Goal: Task Accomplishment & Management: Use online tool/utility

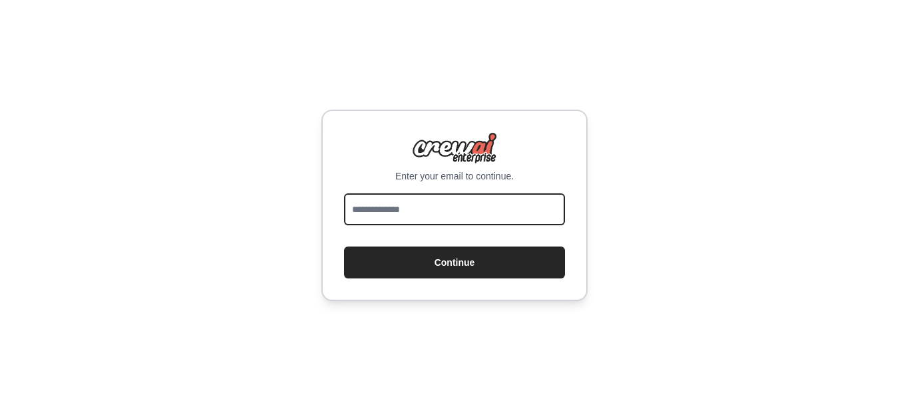
drag, startPoint x: 0, startPoint y: 0, endPoint x: 480, endPoint y: 212, distance: 525.0
click at [480, 212] on input "email" at bounding box center [454, 210] width 221 height 32
type input "**********"
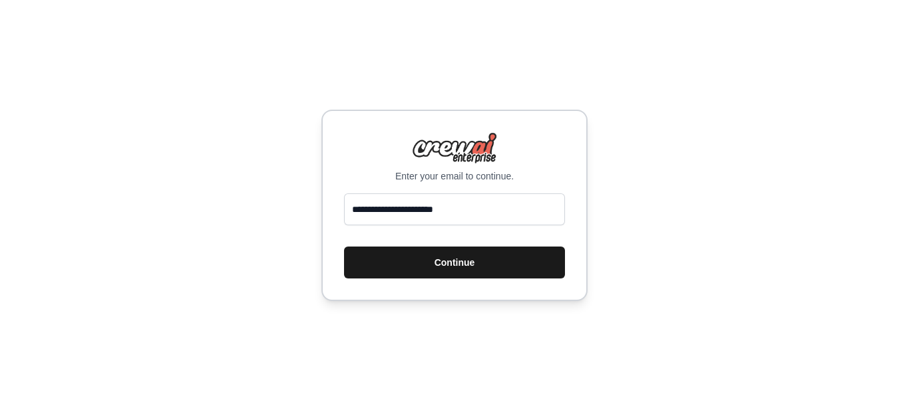
click at [488, 263] on button "Continue" at bounding box center [454, 263] width 221 height 32
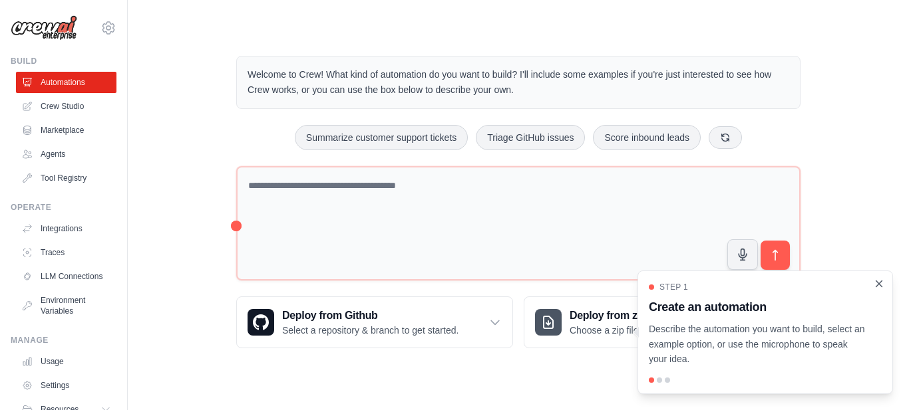
click at [875, 287] on icon "Close walkthrough" at bounding box center [879, 284] width 12 height 12
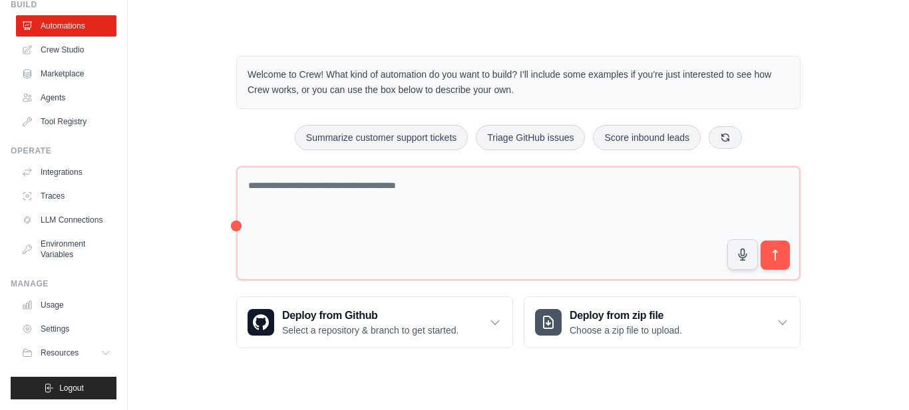
scroll to position [67, 0]
click at [76, 357] on span "Resources" at bounding box center [61, 353] width 38 height 11
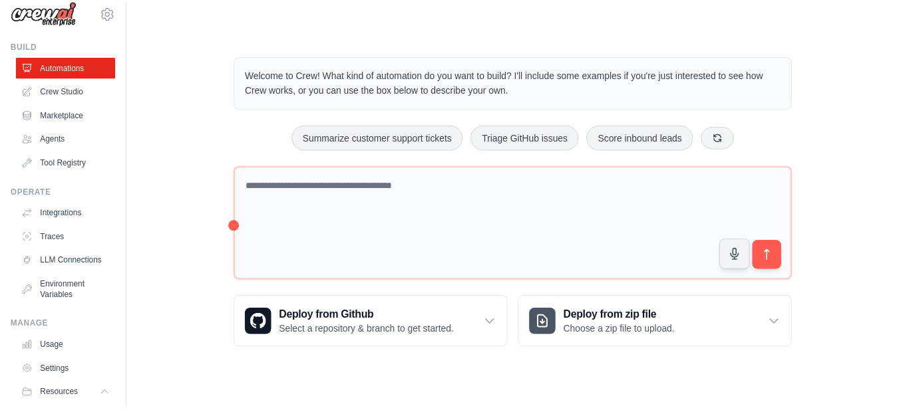
scroll to position [0, 0]
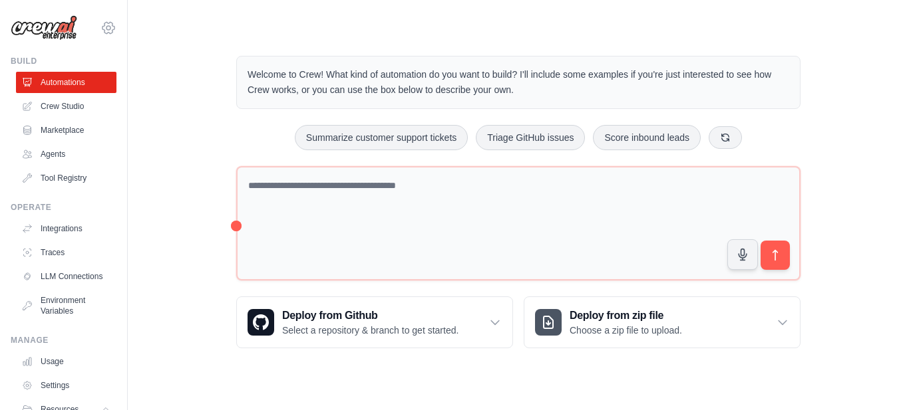
click at [100, 25] on icon at bounding box center [108, 28] width 16 height 16
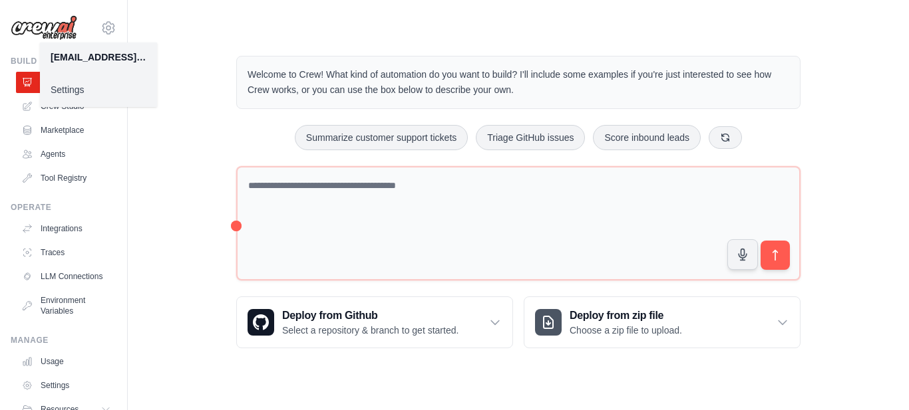
click at [54, 93] on link "Settings" at bounding box center [98, 90] width 117 height 24
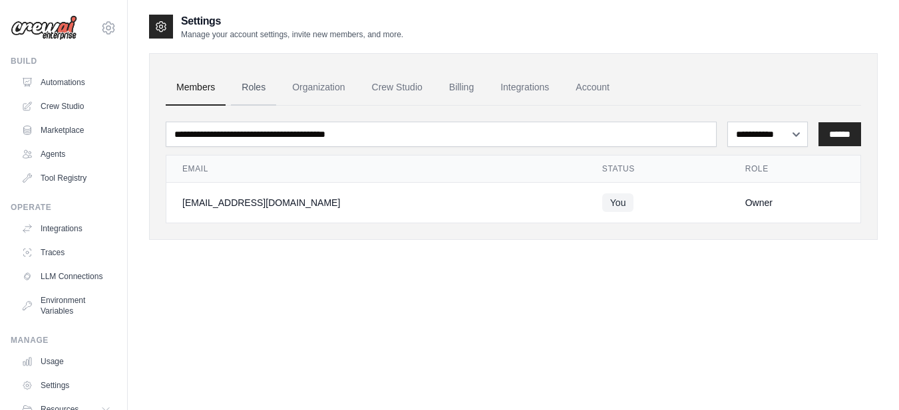
click at [269, 94] on link "Roles" at bounding box center [253, 88] width 45 height 36
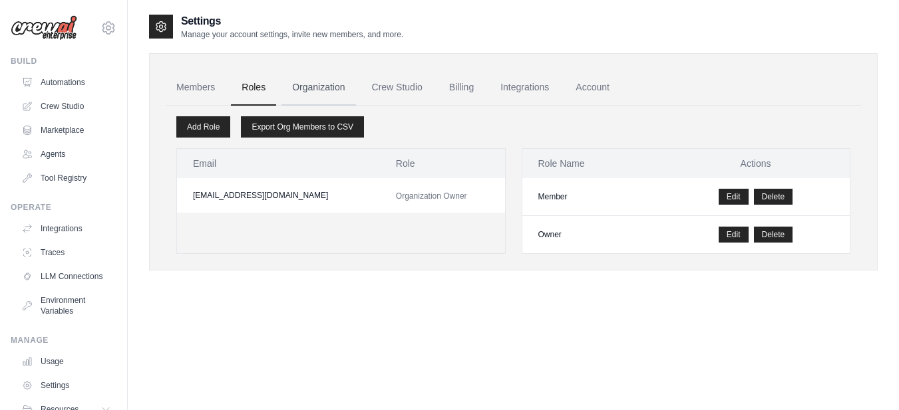
click at [333, 97] on link "Organization" at bounding box center [318, 88] width 74 height 36
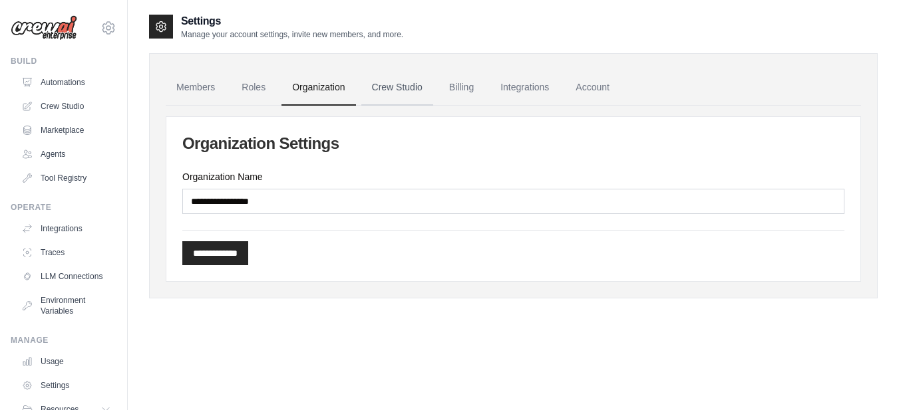
click at [375, 98] on link "Crew Studio" at bounding box center [397, 88] width 72 height 36
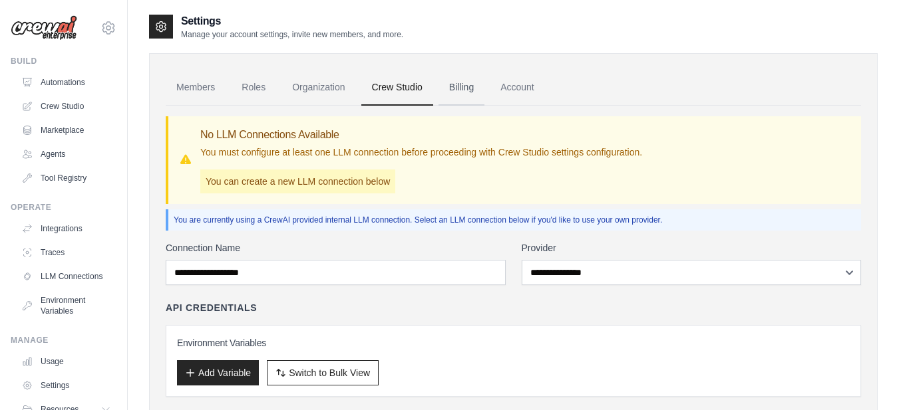
click at [449, 91] on link "Billing" at bounding box center [461, 88] width 46 height 36
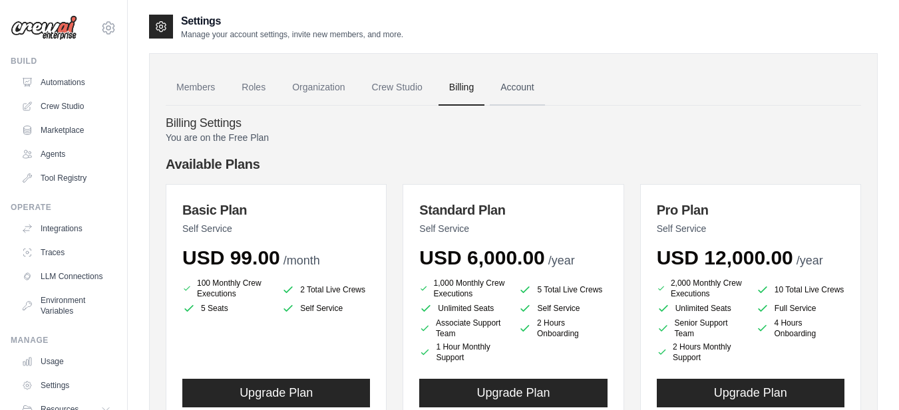
click at [495, 93] on link "Account" at bounding box center [517, 88] width 55 height 36
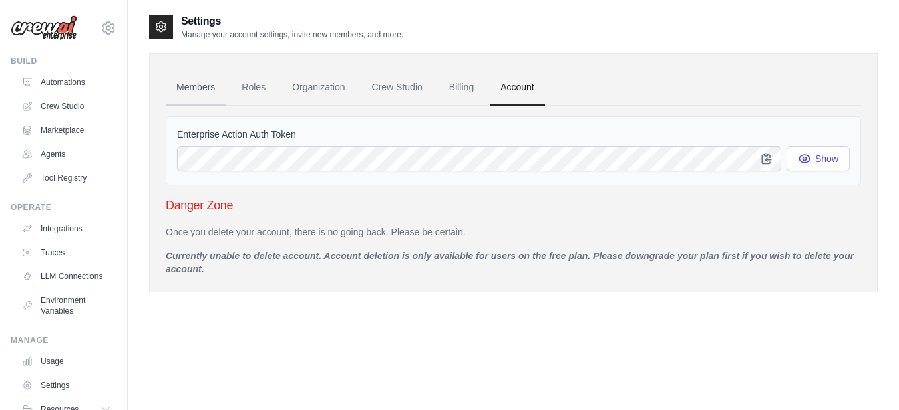
click at [196, 94] on link "Members" at bounding box center [196, 88] width 60 height 36
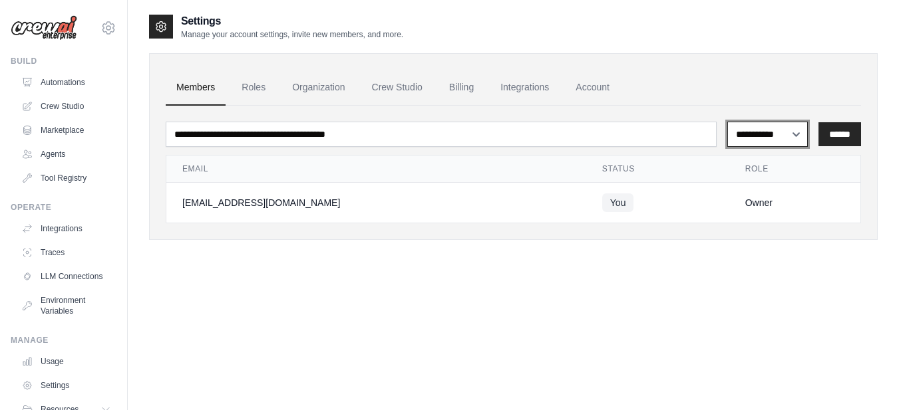
click at [750, 141] on select "**********" at bounding box center [767, 134] width 80 height 25
click at [77, 99] on link "Crew Studio" at bounding box center [67, 106] width 100 height 21
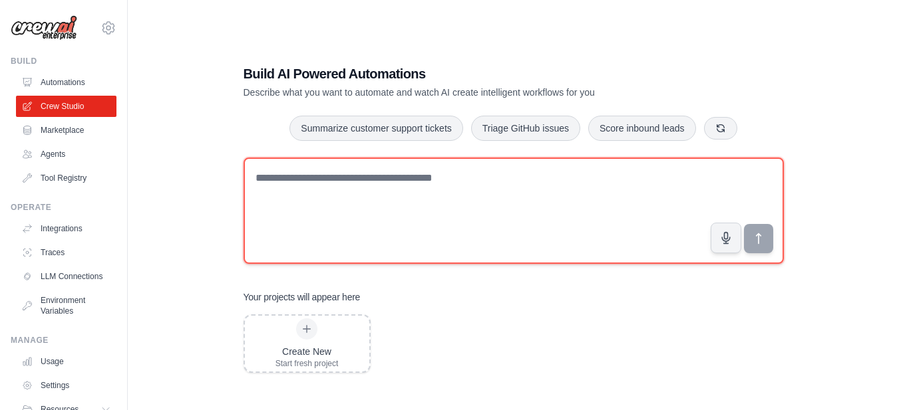
click at [362, 169] on textarea at bounding box center [513, 211] width 540 height 106
type textarea "*"
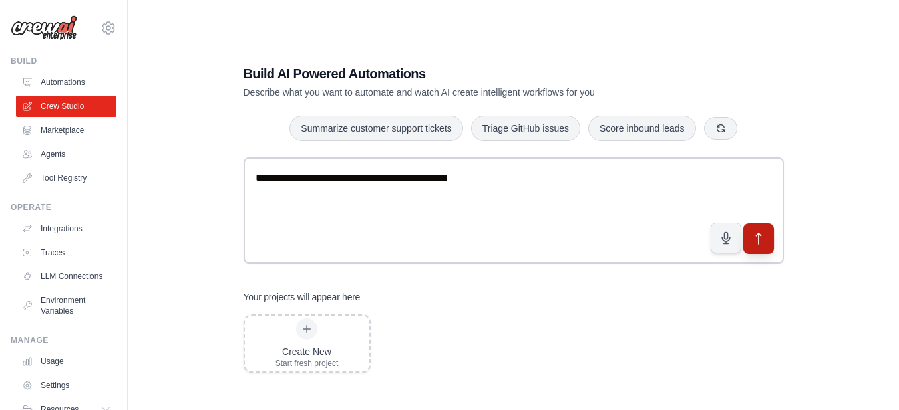
click at [764, 237] on icon "submit" at bounding box center [758, 238] width 14 height 14
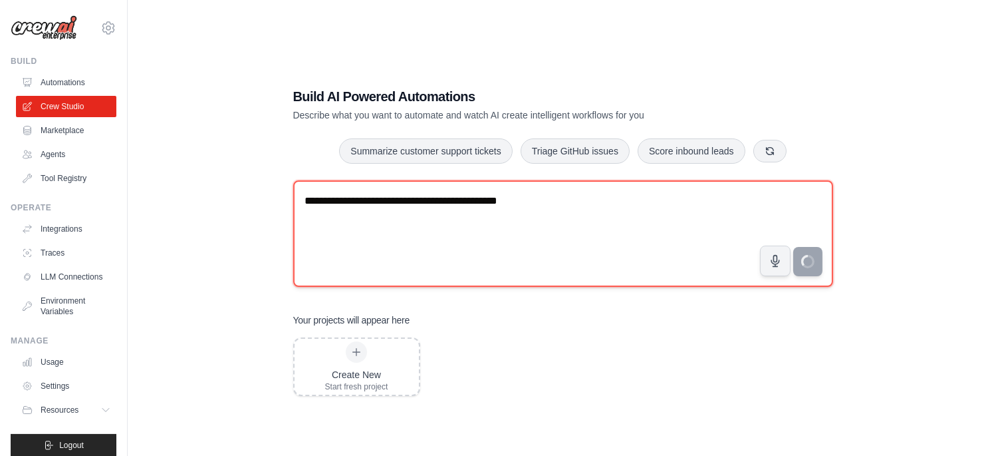
click at [426, 202] on textarea "**********" at bounding box center [563, 233] width 540 height 106
click at [434, 205] on textarea "**********" at bounding box center [563, 233] width 540 height 106
click at [433, 198] on textarea "**********" at bounding box center [563, 233] width 540 height 106
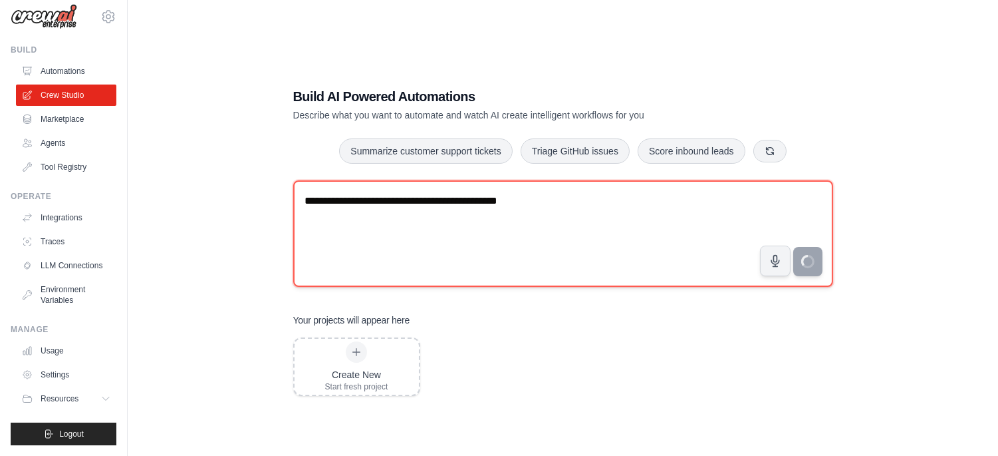
click at [422, 198] on textarea "**********" at bounding box center [563, 233] width 540 height 106
type textarea "**********"
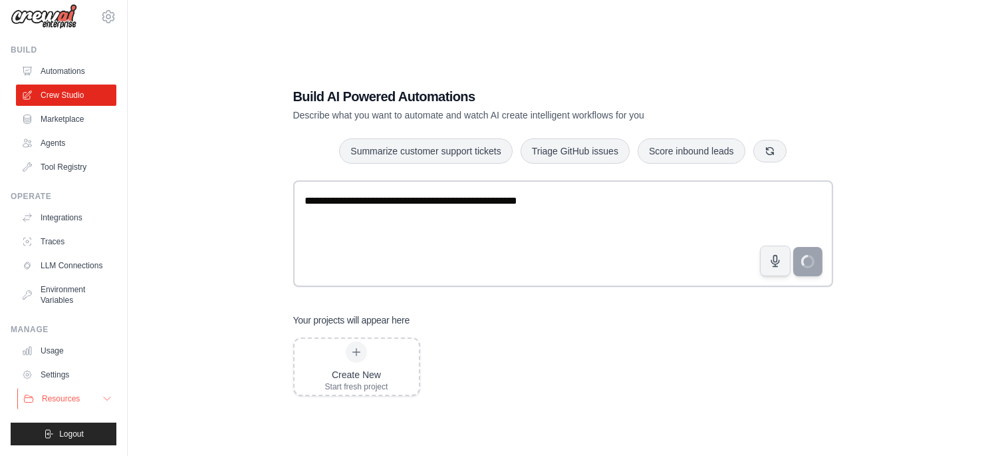
click at [80, 391] on button "Resources" at bounding box center [67, 398] width 100 height 21
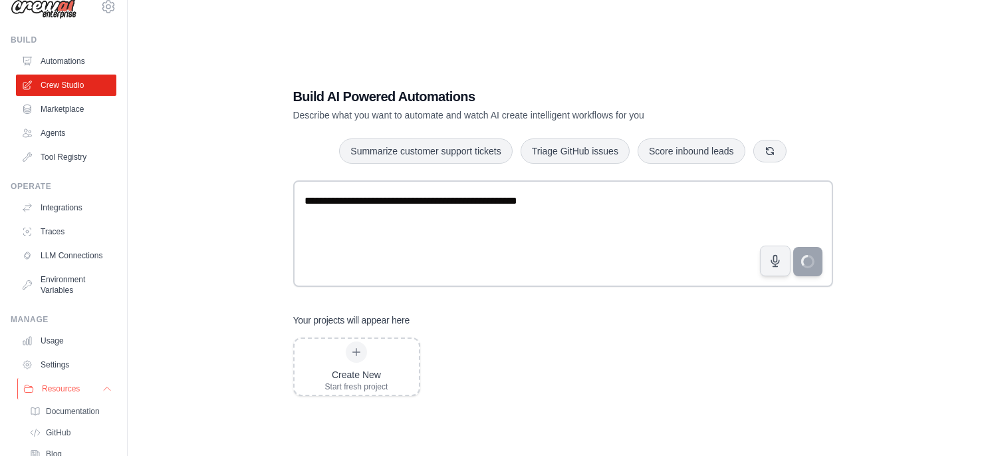
scroll to position [106, 0]
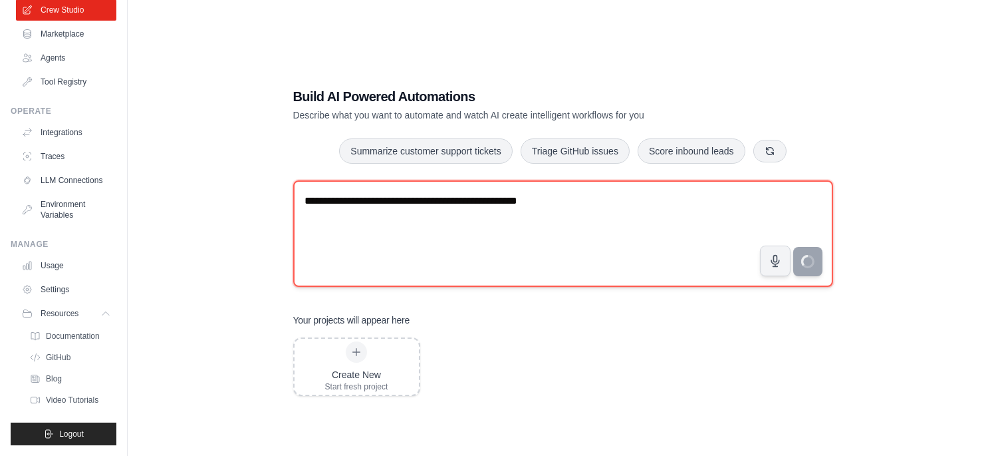
click at [528, 194] on textarea "**********" at bounding box center [563, 233] width 540 height 106
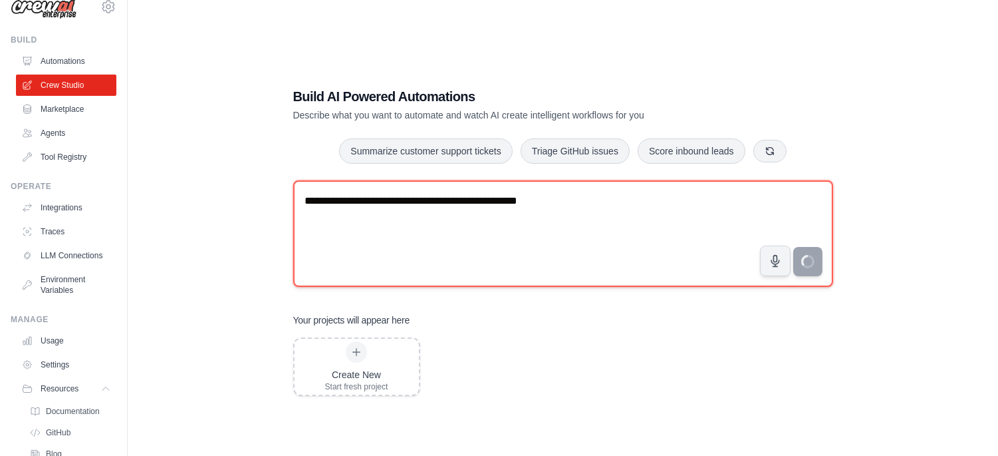
click at [528, 194] on textarea "**********" at bounding box center [563, 233] width 540 height 106
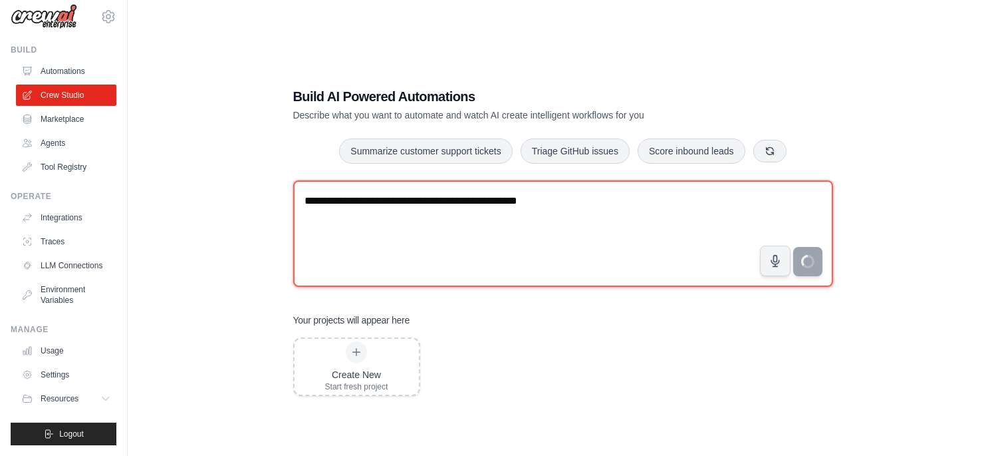
click at [528, 194] on textarea "**********" at bounding box center [563, 233] width 540 height 106
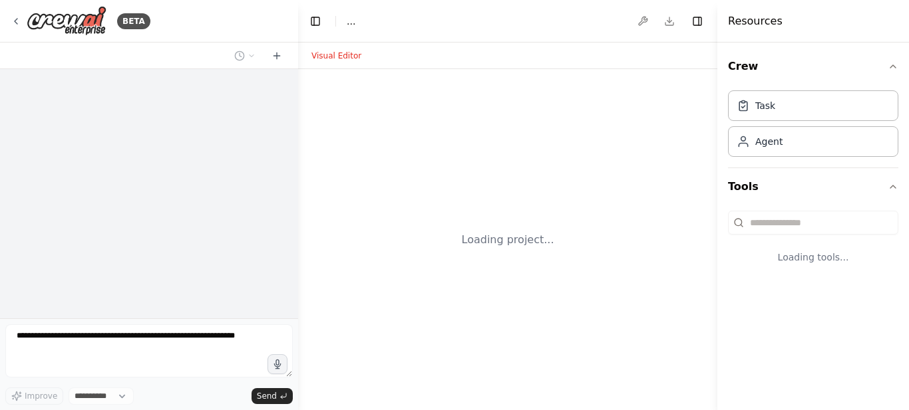
select select "****"
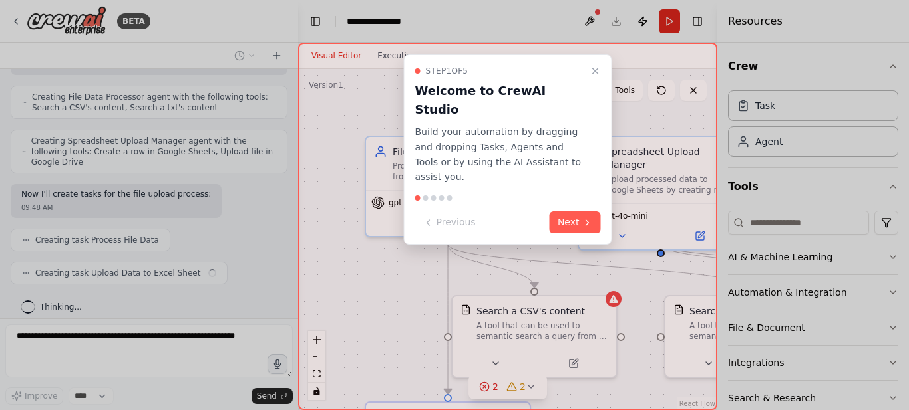
scroll to position [380, 0]
click at [572, 211] on button "Next" at bounding box center [574, 222] width 51 height 22
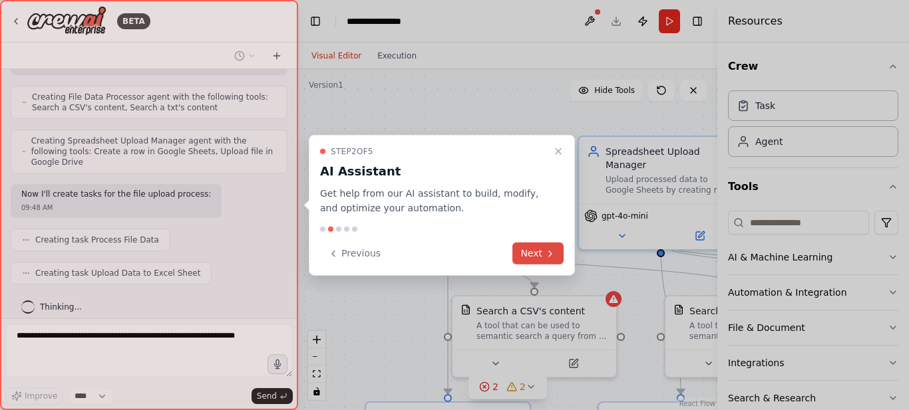
click at [546, 258] on icon at bounding box center [550, 253] width 11 height 11
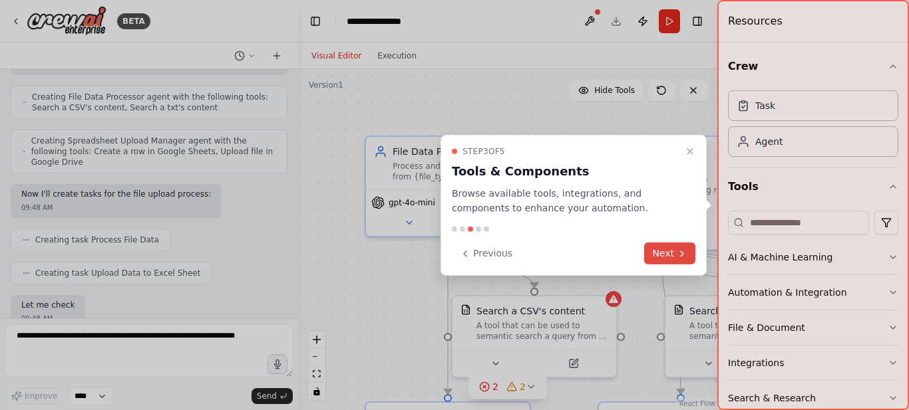
scroll to position [458, 0]
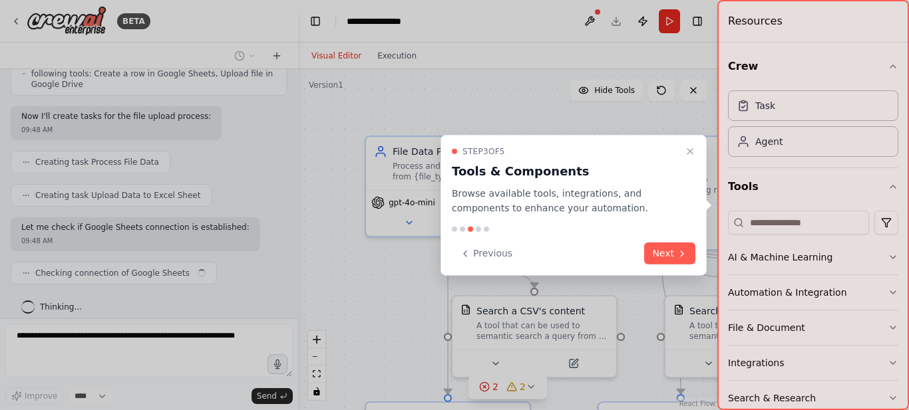
click at [647, 253] on button "Next" at bounding box center [669, 254] width 51 height 22
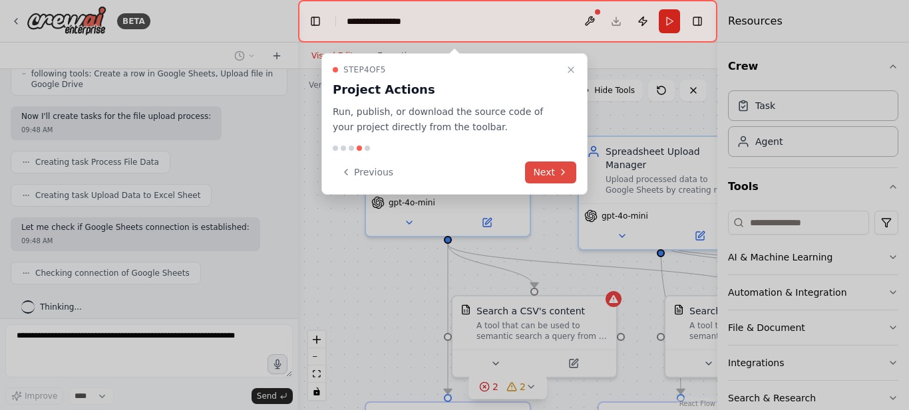
click at [551, 170] on button "Next" at bounding box center [550, 173] width 51 height 22
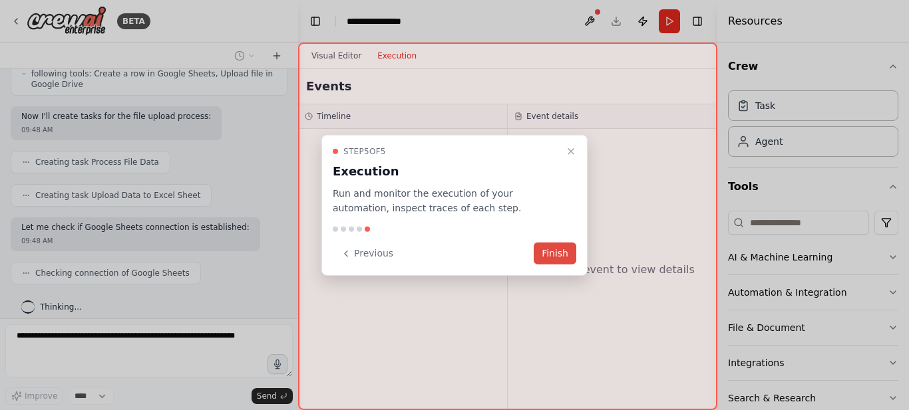
click at [558, 258] on button "Finish" at bounding box center [554, 254] width 43 height 22
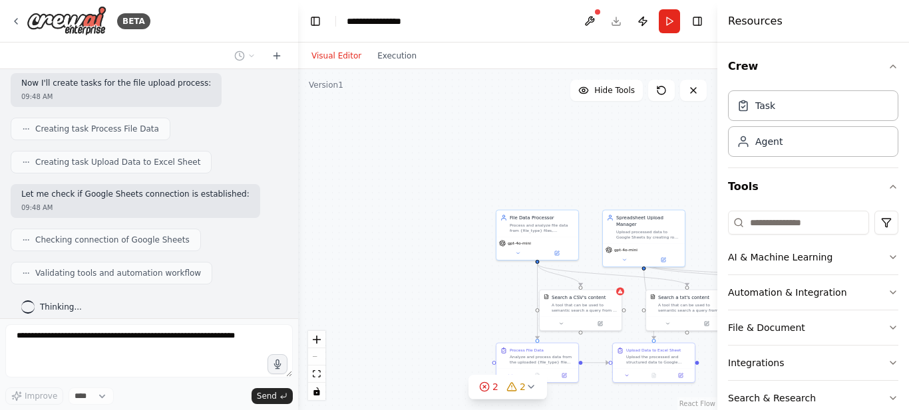
scroll to position [524, 0]
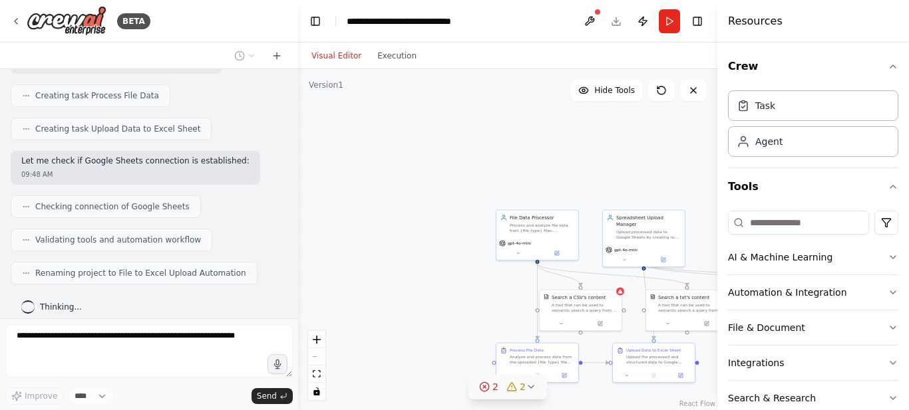
click at [488, 388] on icon at bounding box center [484, 387] width 11 height 11
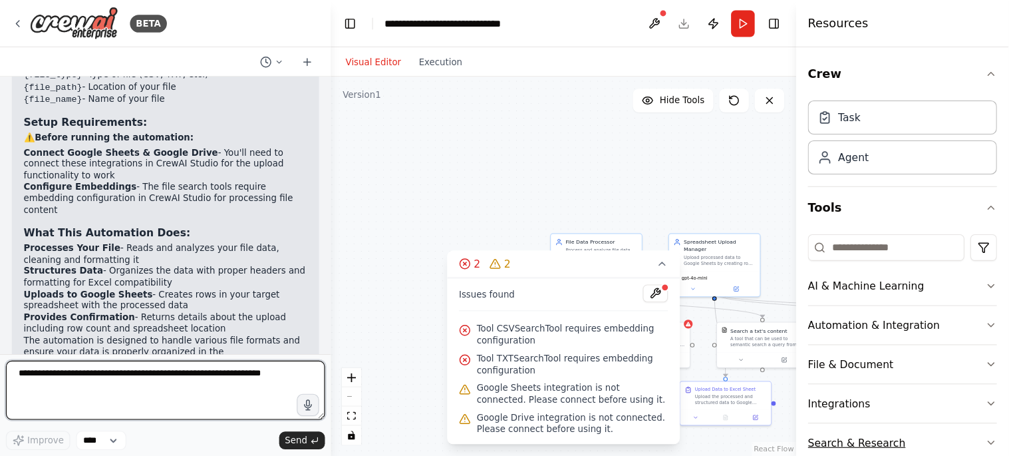
scroll to position [988, 0]
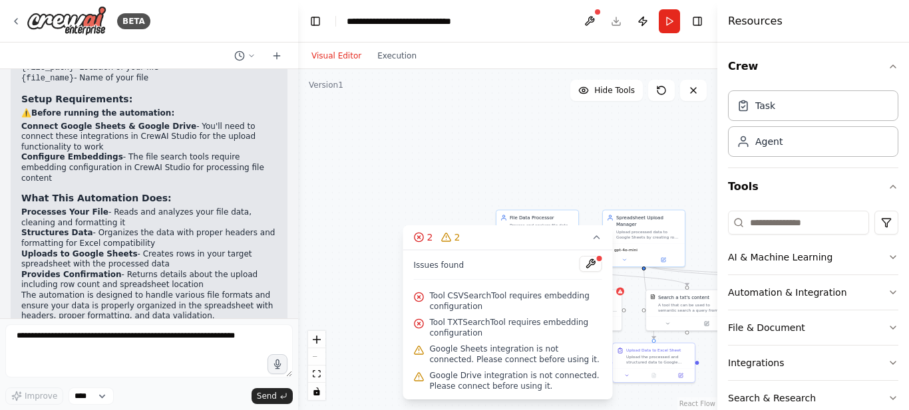
click at [636, 160] on div ".deletable-edge-delete-btn { width: 20px; height: 20px; border: 0px solid #ffff…" at bounding box center [507, 239] width 419 height 341
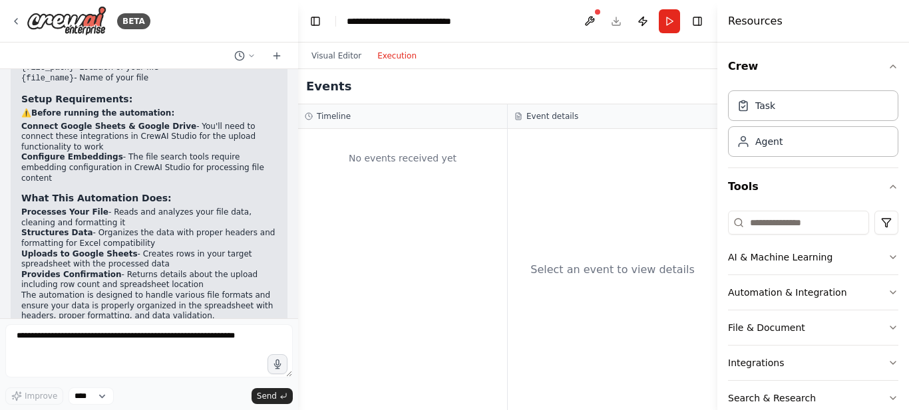
click at [392, 63] on button "Execution" at bounding box center [396, 56] width 55 height 16
click at [338, 60] on button "Visual Editor" at bounding box center [336, 56] width 66 height 16
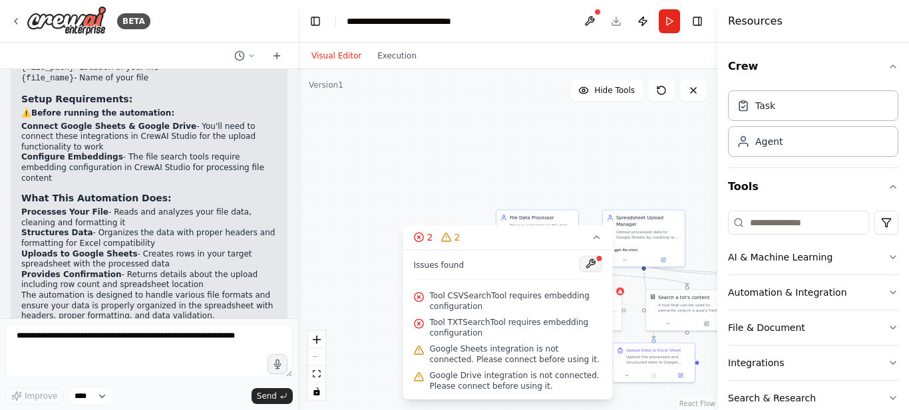
click at [587, 257] on button at bounding box center [590, 264] width 23 height 16
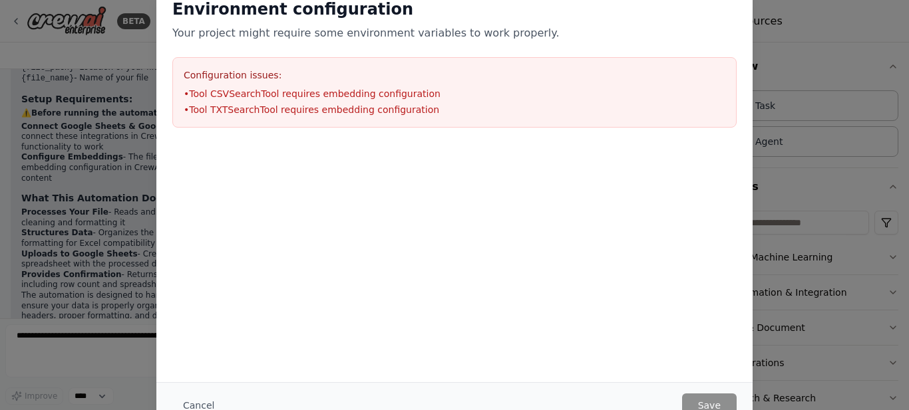
click at [265, 92] on li "• Tool CSVSearchTool requires embedding configuration" at bounding box center [454, 93] width 541 height 13
click at [267, 114] on li "• Tool TXTSearchTool requires embedding configuration" at bounding box center [454, 109] width 541 height 13
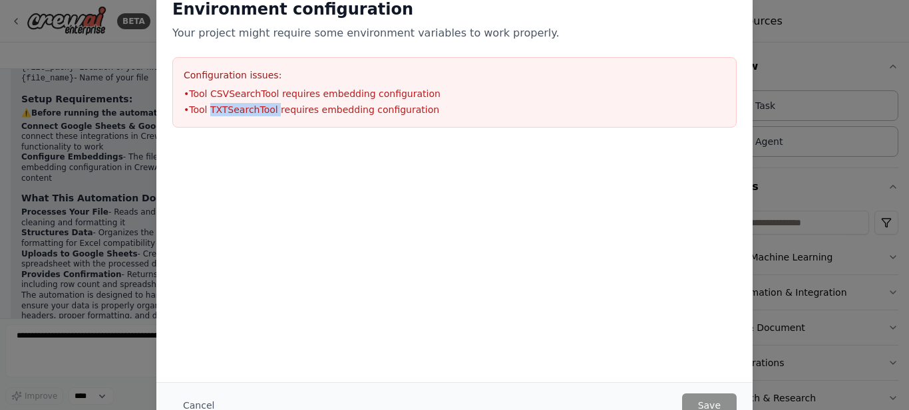
click at [267, 114] on li "• Tool TXTSearchTool requires embedding configuration" at bounding box center [454, 109] width 541 height 13
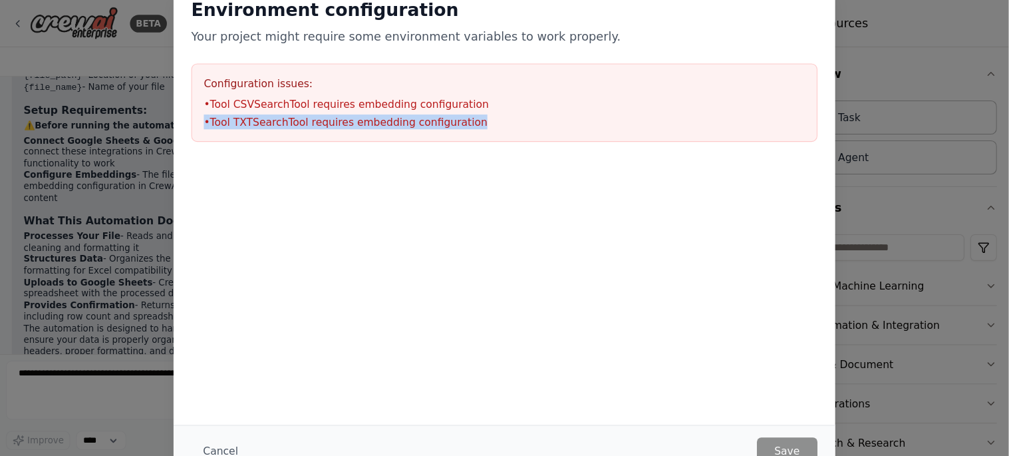
scroll to position [943, 0]
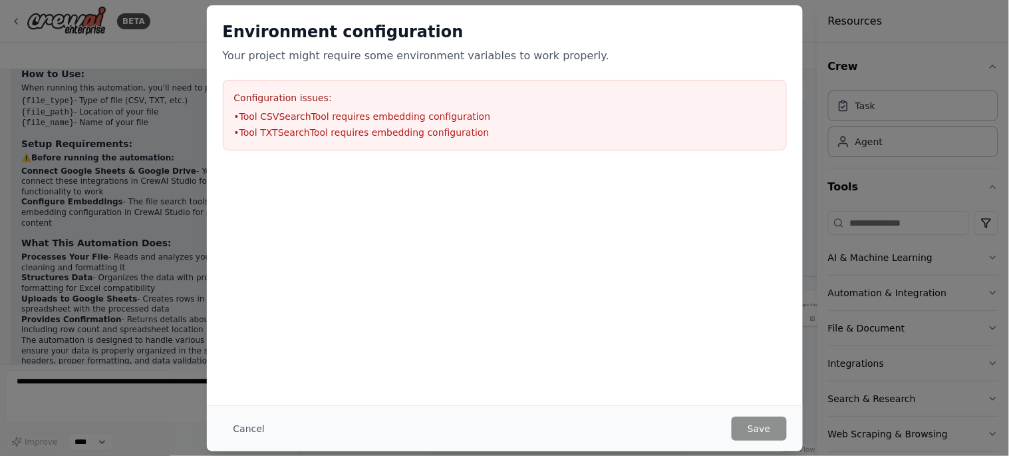
click at [271, 410] on div "Cancel Save" at bounding box center [505, 428] width 564 height 24
click at [259, 410] on button "Cancel" at bounding box center [249, 428] width 53 height 24
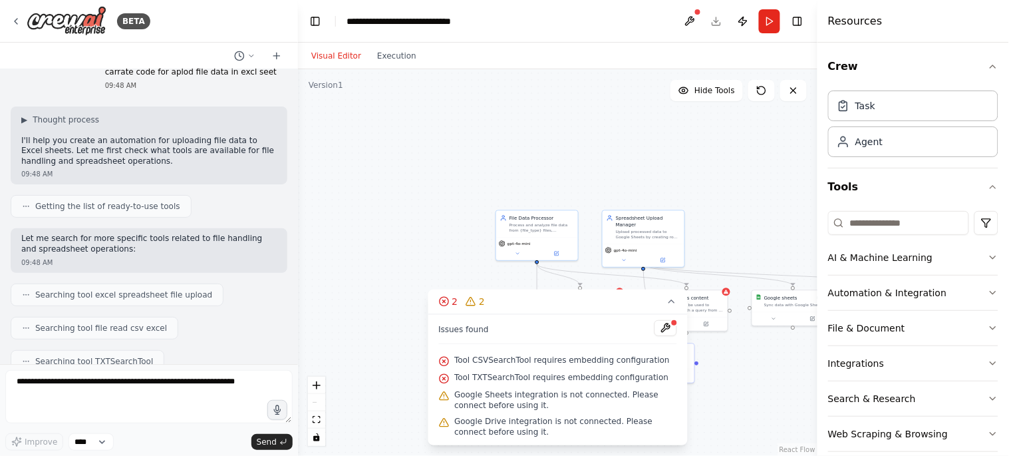
scroll to position [0, 0]
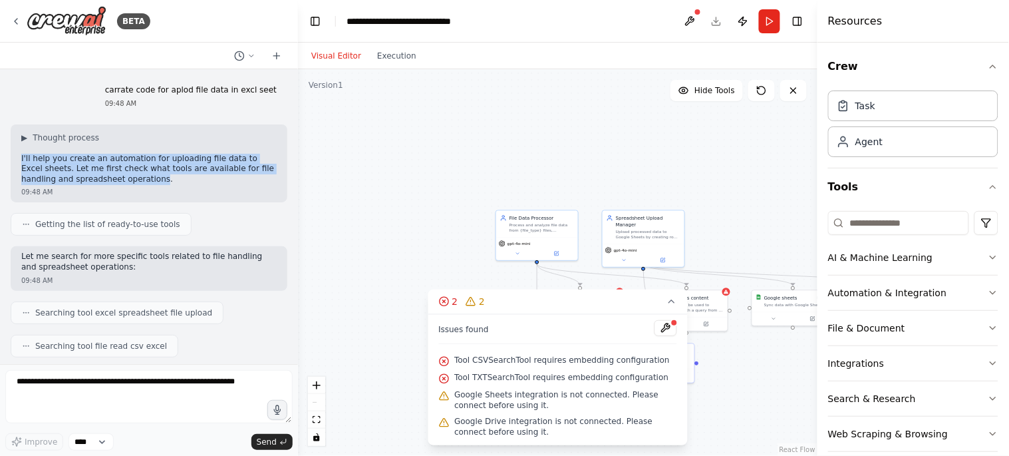
drag, startPoint x: 117, startPoint y: 181, endPoint x: 5, endPoint y: 158, distance: 114.1
click at [5, 158] on div "carrate code for aplod file data in excl seet 09:48 AM ▶ Thought process I'll h…" at bounding box center [149, 216] width 298 height 295
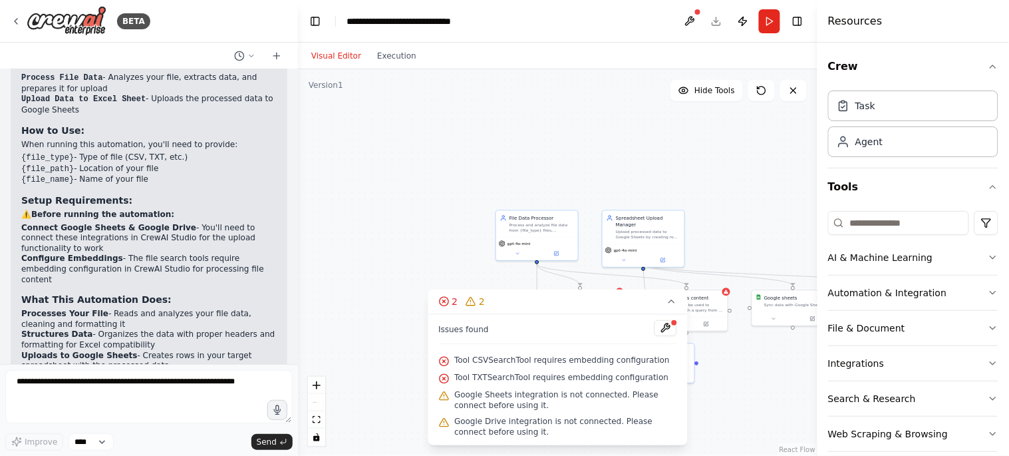
scroll to position [943, 0]
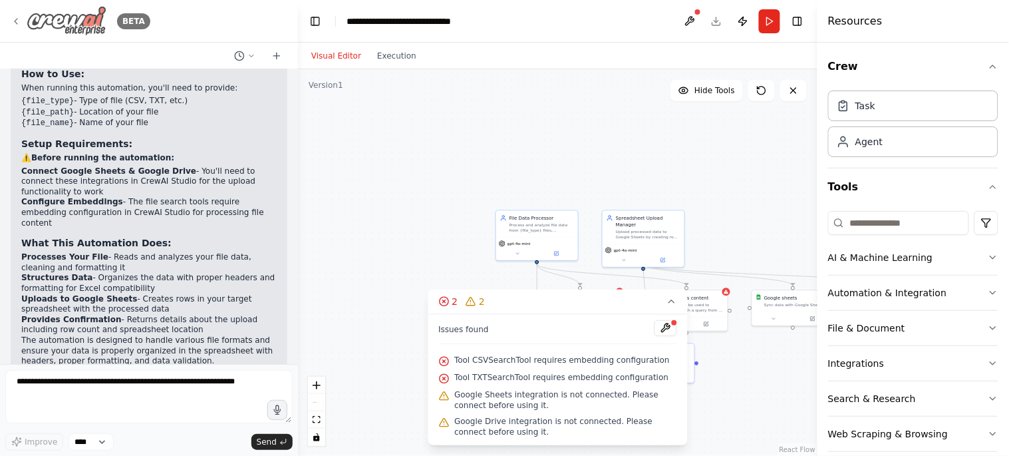
click at [19, 20] on icon at bounding box center [16, 21] width 11 height 11
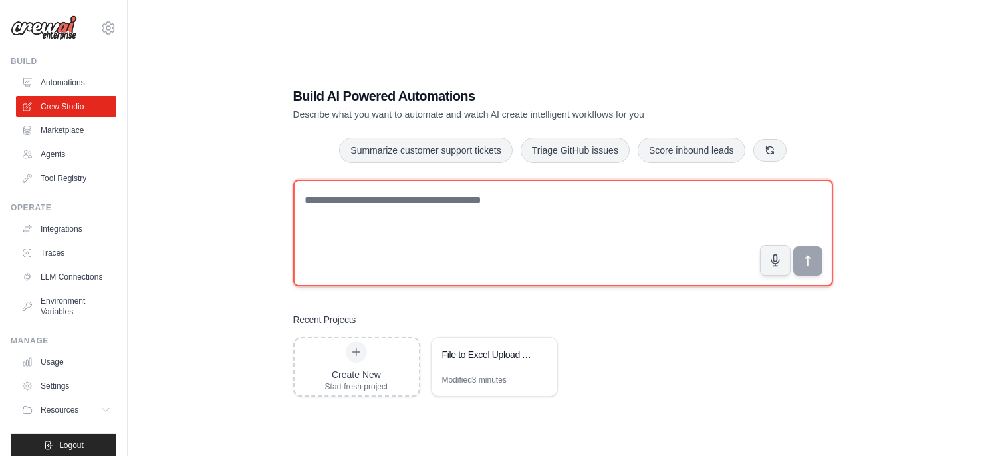
click at [452, 205] on textarea at bounding box center [563, 233] width 540 height 106
paste textarea "**********"
type textarea "**********"
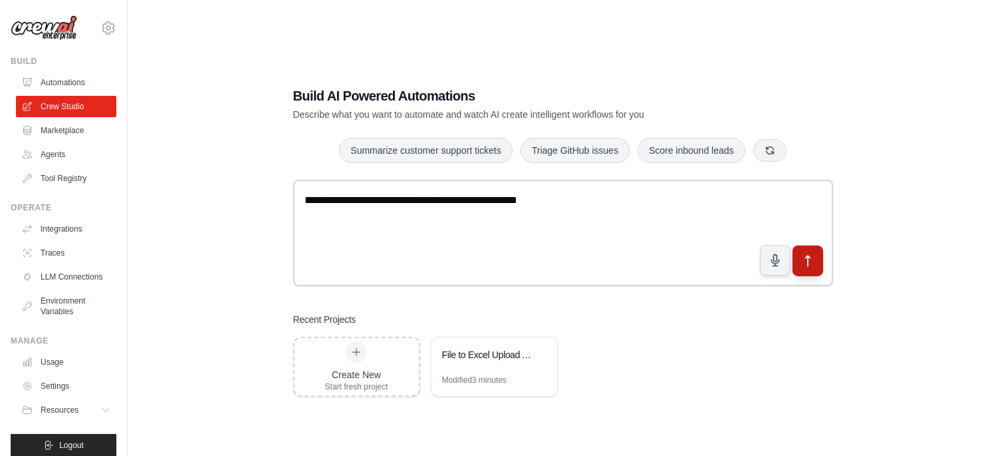
click at [813, 264] on icon "submit" at bounding box center [808, 260] width 14 height 14
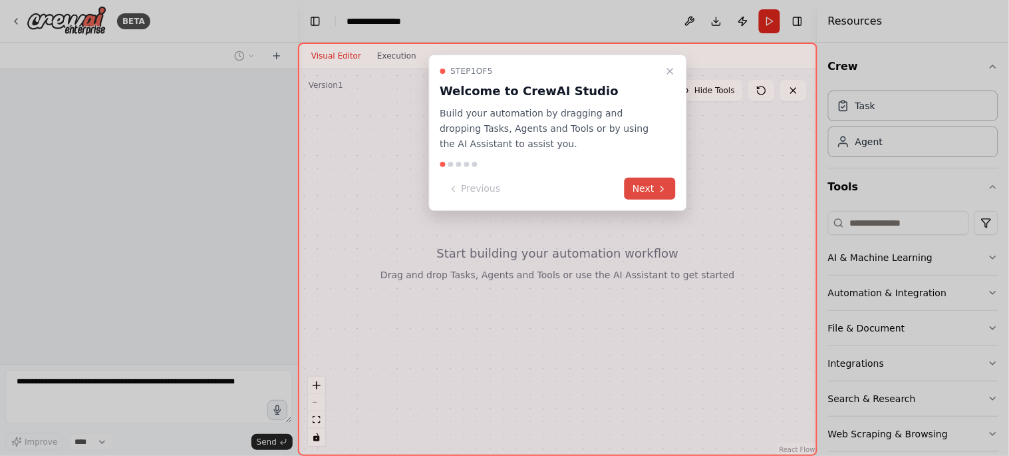
click at [661, 186] on icon at bounding box center [662, 188] width 3 height 5
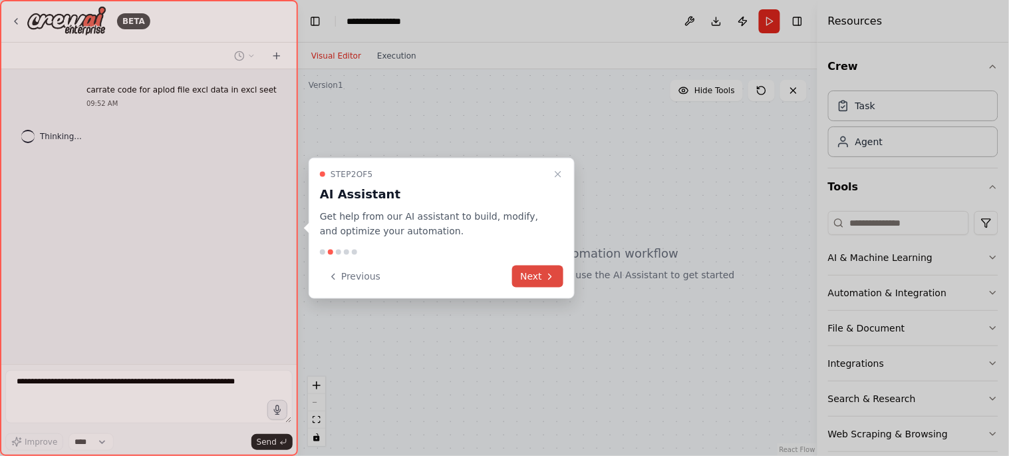
click at [547, 276] on icon at bounding box center [550, 276] width 11 height 11
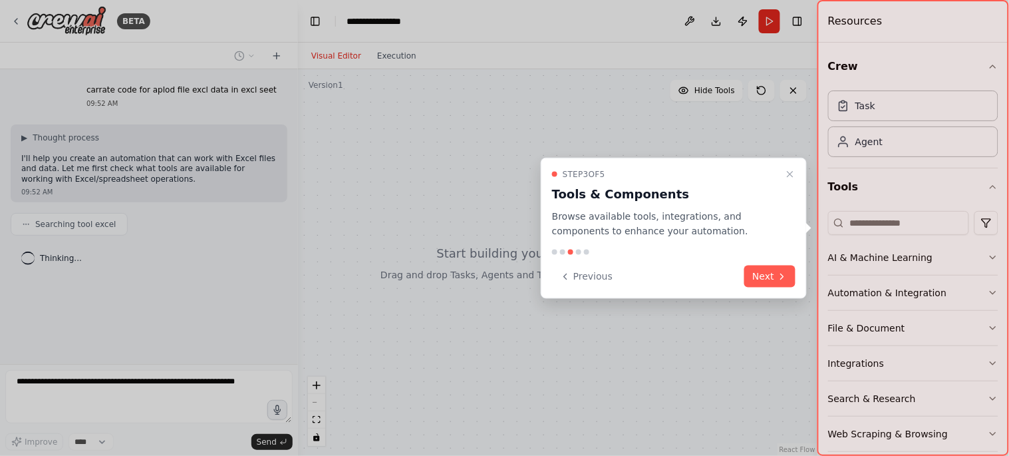
click at [777, 277] on icon at bounding box center [782, 276] width 11 height 11
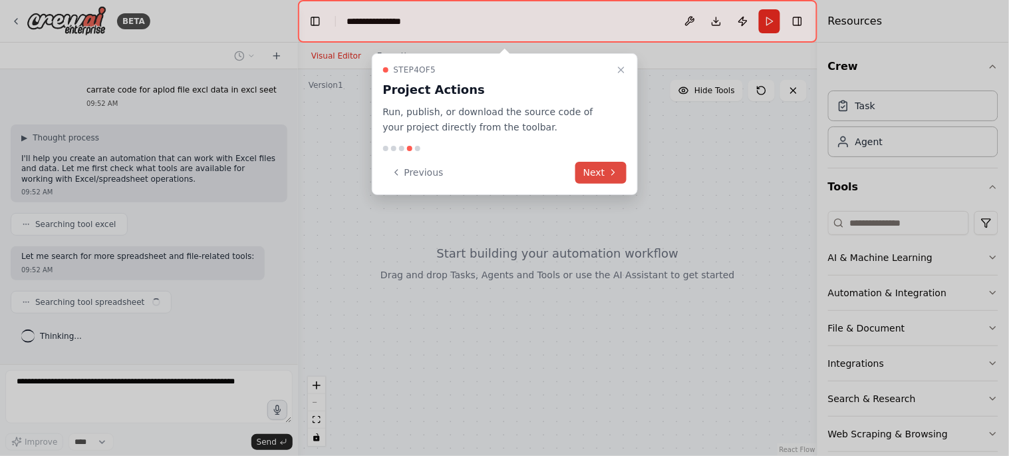
click at [617, 168] on icon at bounding box center [613, 172] width 11 height 11
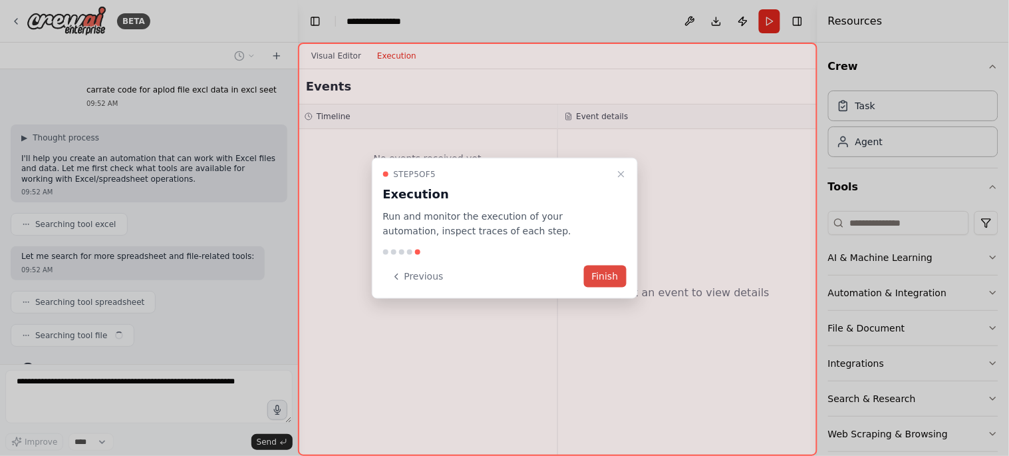
scroll to position [27, 0]
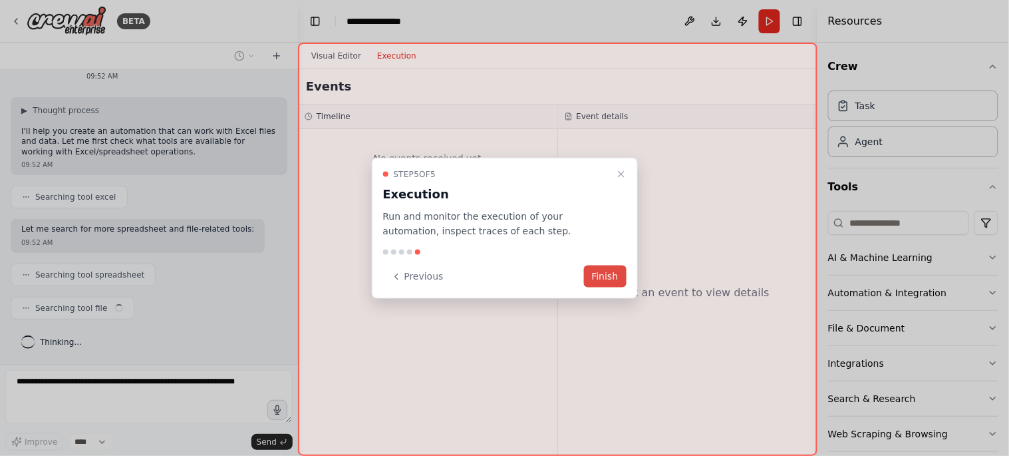
click at [602, 271] on button "Finish" at bounding box center [605, 276] width 43 height 22
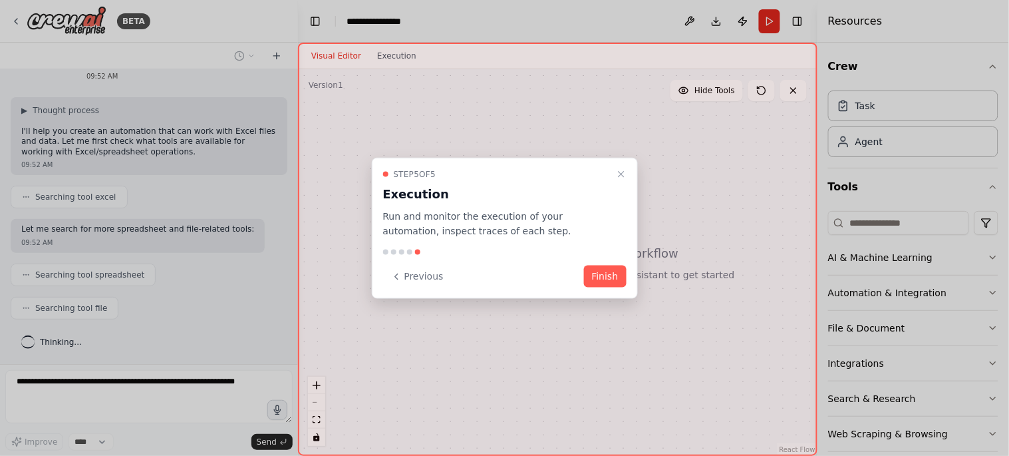
click at [602, 271] on button "Finish" at bounding box center [605, 276] width 43 height 22
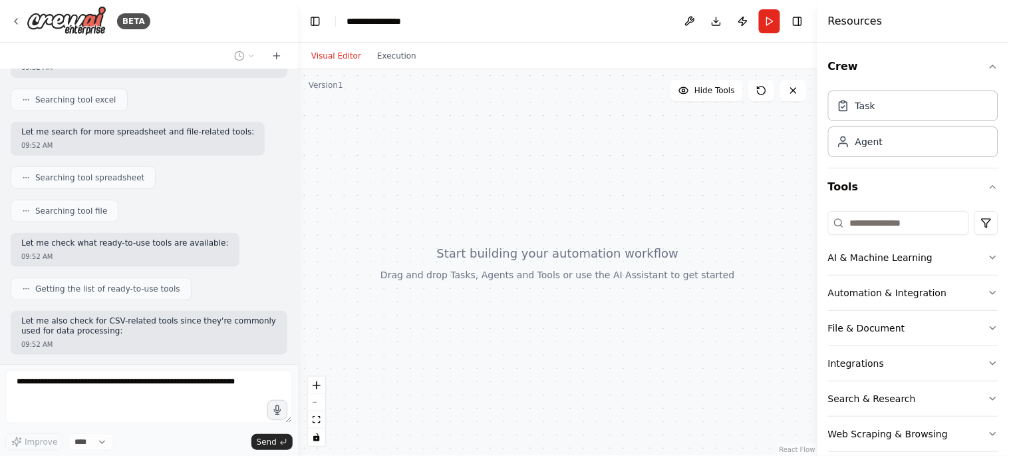
scroll to position [193, 0]
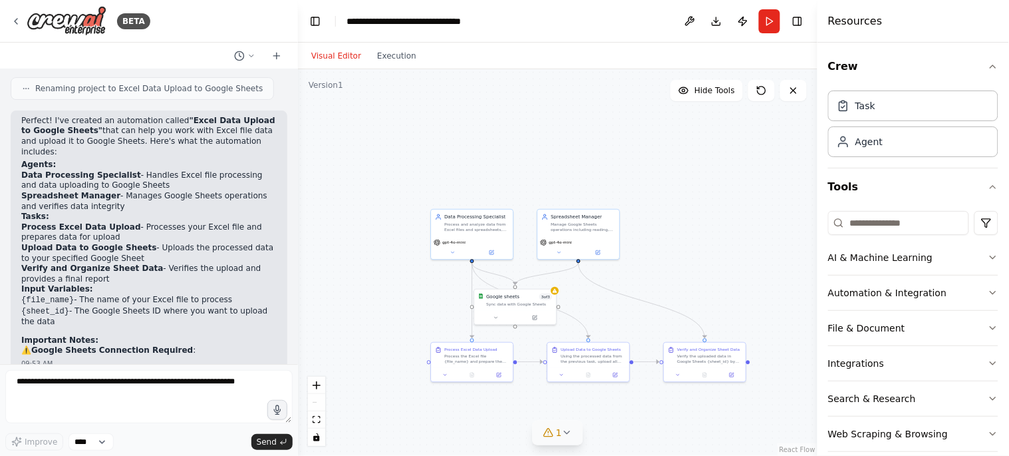
click at [567, 436] on icon at bounding box center [567, 432] width 11 height 11
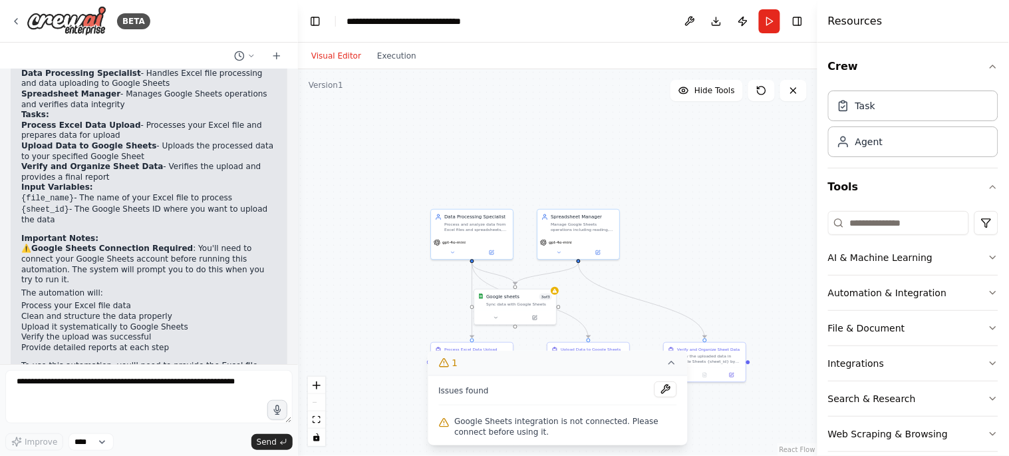
scroll to position [1310, 0]
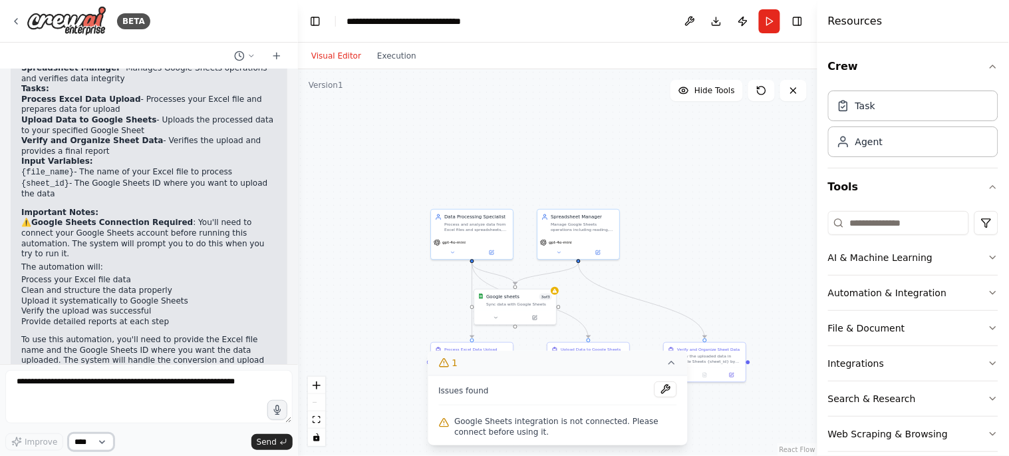
click at [102, 438] on select "****" at bounding box center [91, 441] width 45 height 17
click at [527, 428] on span "Google Sheets integration is not connected. Please connect before using it." at bounding box center [565, 426] width 223 height 21
click at [670, 370] on button "1" at bounding box center [558, 363] width 260 height 25
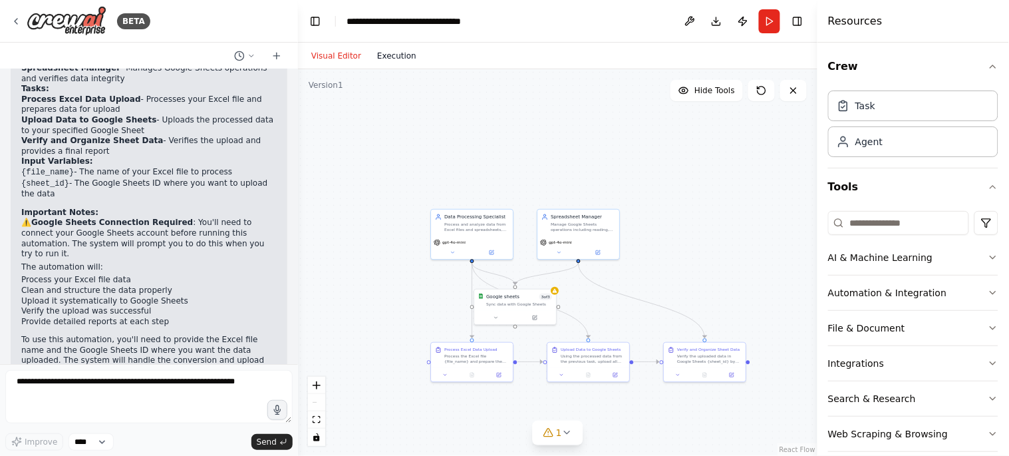
click at [379, 55] on button "Execution" at bounding box center [396, 56] width 55 height 16
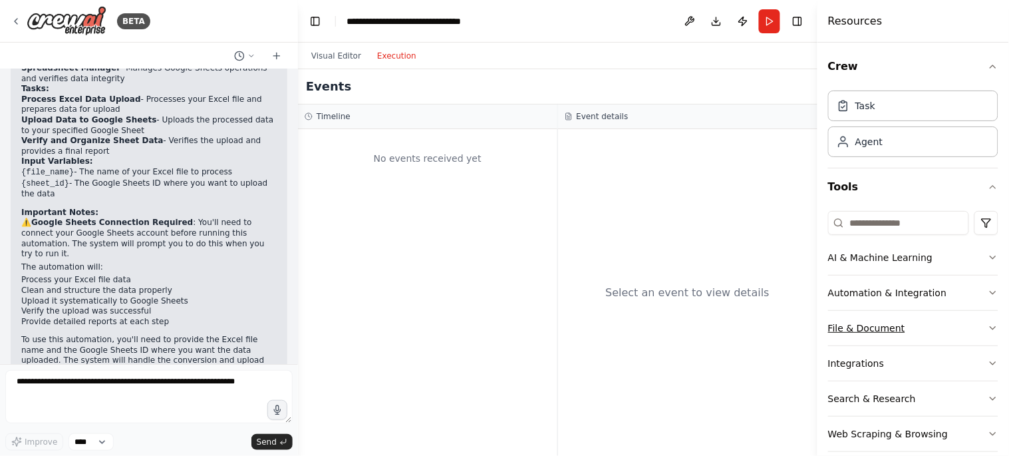
click at [940, 342] on button "File & Document" at bounding box center [913, 328] width 170 height 35
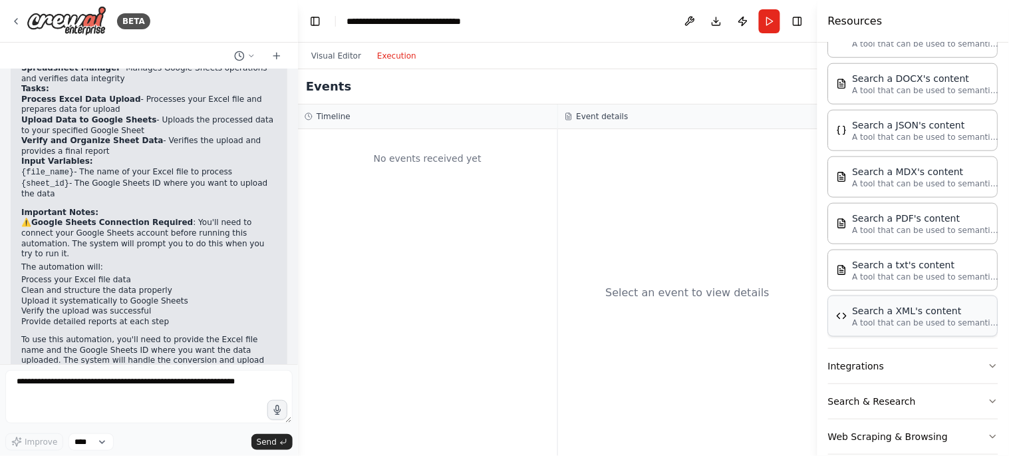
scroll to position [354, 0]
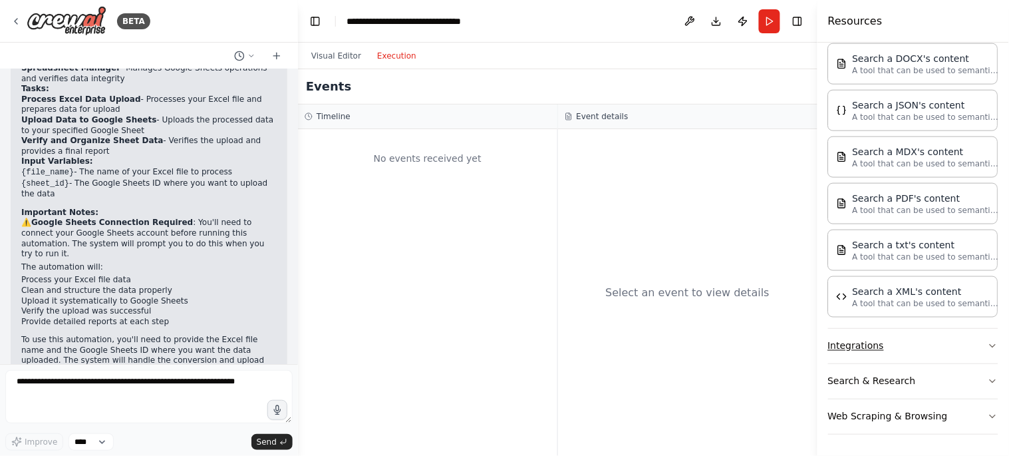
click at [929, 333] on button "Integrations" at bounding box center [913, 346] width 170 height 35
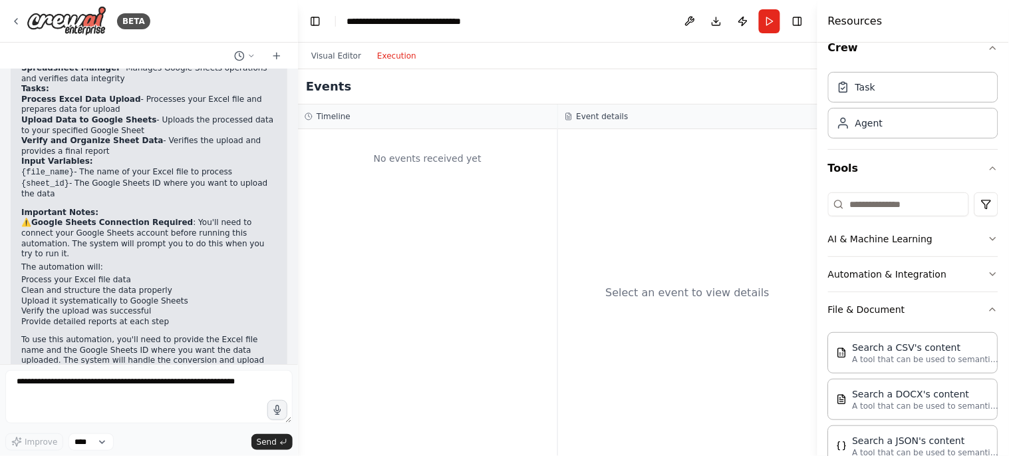
scroll to position [0, 0]
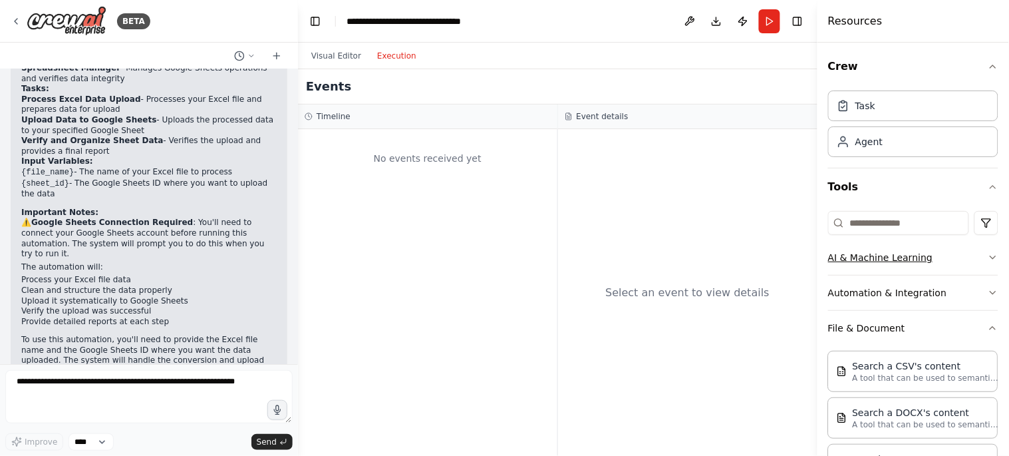
click at [911, 267] on button "AI & Machine Learning" at bounding box center [913, 257] width 170 height 35
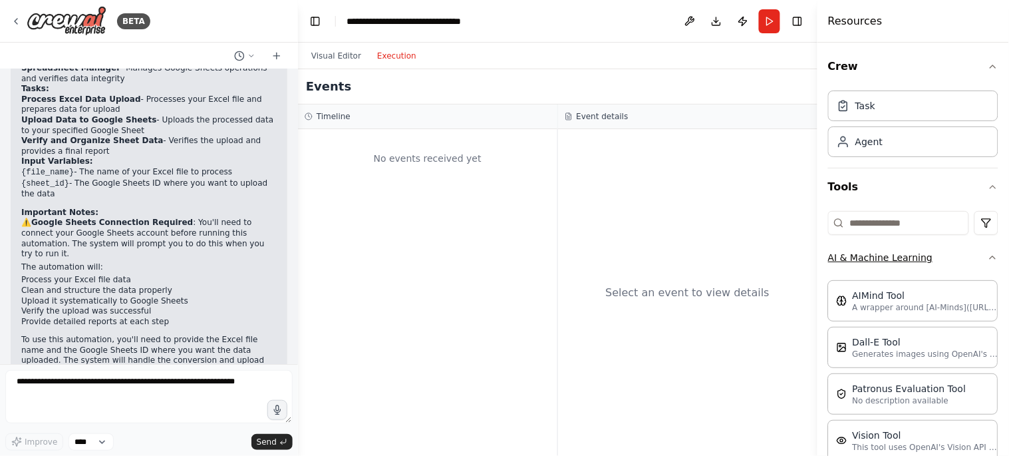
click at [910, 267] on button "AI & Machine Learning" at bounding box center [913, 257] width 170 height 35
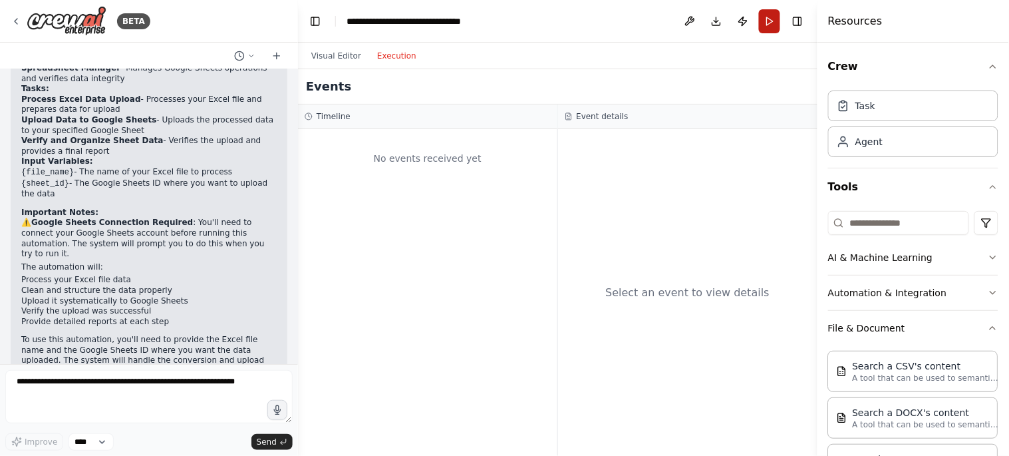
click at [768, 24] on button "Run" at bounding box center [769, 21] width 21 height 24
click at [350, 50] on button "Visual Editor" at bounding box center [336, 56] width 66 height 16
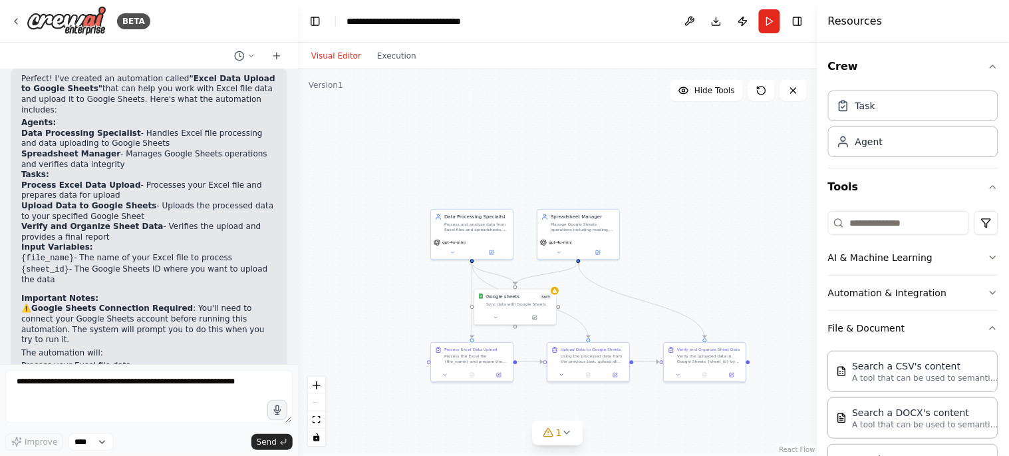
scroll to position [1310, 0]
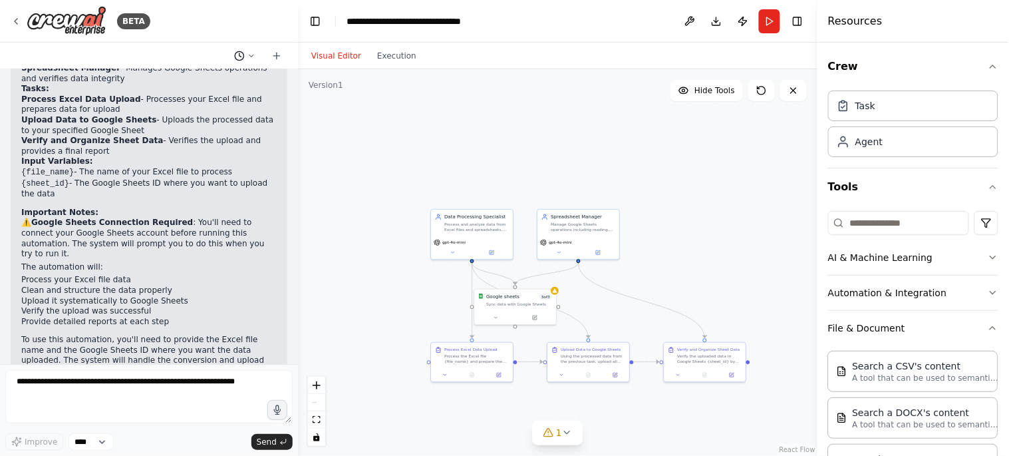
click at [250, 53] on icon at bounding box center [251, 56] width 8 height 8
click at [231, 82] on span "carrate code for aplod file excl data in excl seet" at bounding box center [187, 82] width 86 height 11
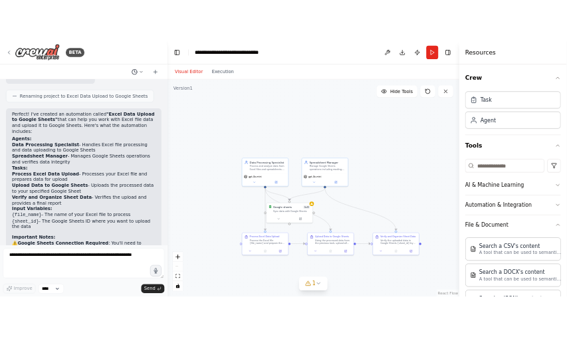
scroll to position [1162, 0]
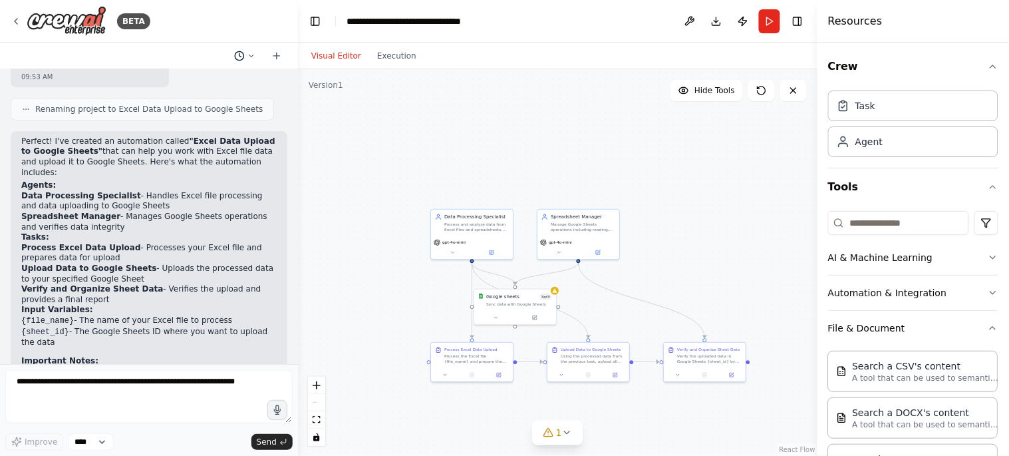
click at [251, 53] on icon at bounding box center [251, 56] width 8 height 8
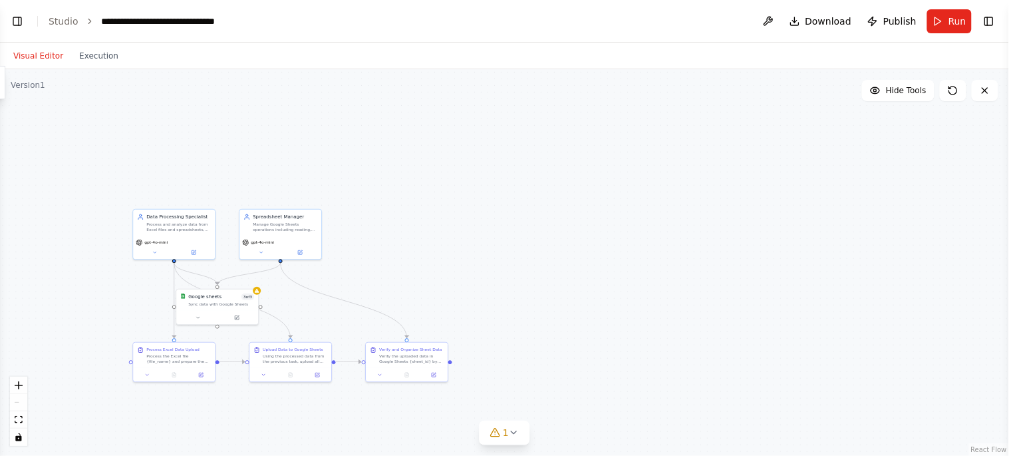
click at [298, 262] on div ".deletable-edge-delete-btn { width: 20px; height: 20px; border: 0px solid #ffff…" at bounding box center [504, 262] width 1009 height 386
click at [261, 295] on div ".deletable-edge-delete-btn { width: 20px; height: 20px; border: 0px solid #ffff…" at bounding box center [504, 262] width 1009 height 386
click at [236, 318] on icon at bounding box center [236, 315] width 5 height 5
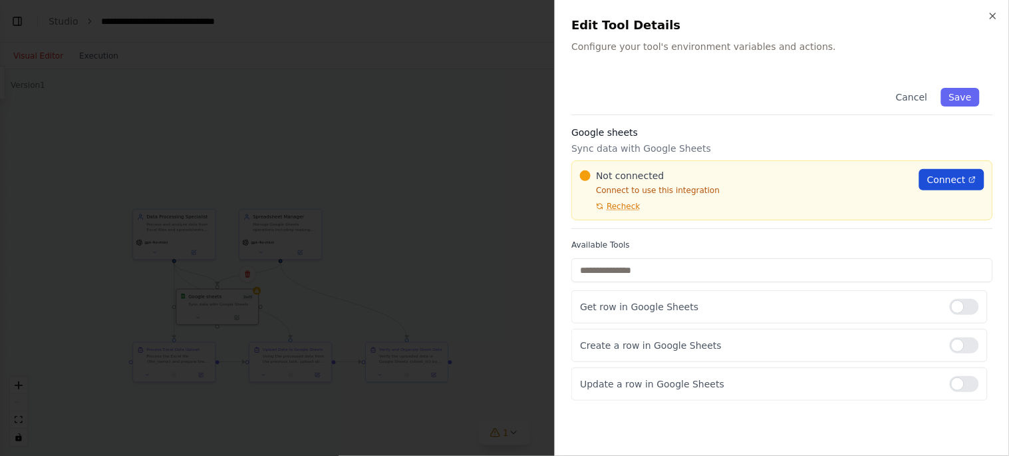
click at [952, 186] on span "Connect" at bounding box center [946, 179] width 39 height 13
click at [617, 206] on span "Recheck" at bounding box center [623, 206] width 33 height 11
click at [623, 208] on span "Recheck" at bounding box center [623, 206] width 33 height 11
click at [960, 180] on span "Connect" at bounding box center [946, 179] width 39 height 13
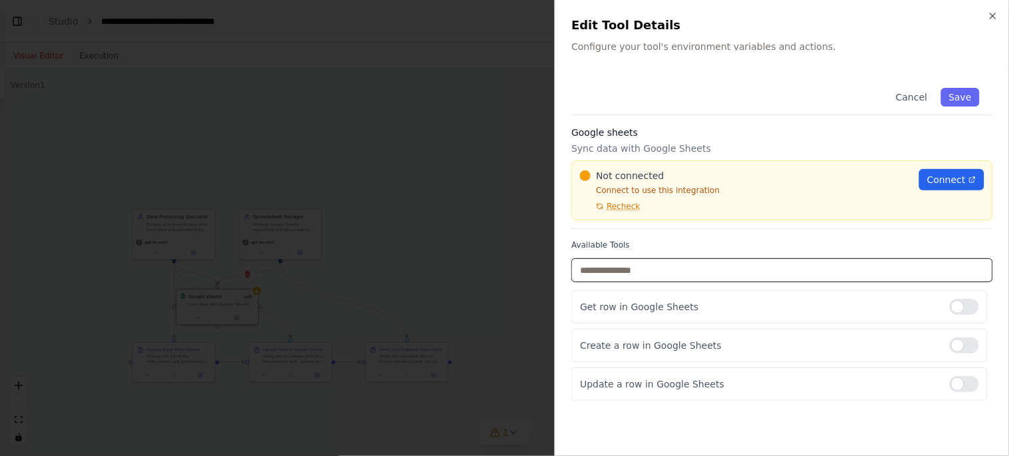
click at [591, 265] on input "text" at bounding box center [782, 270] width 422 height 24
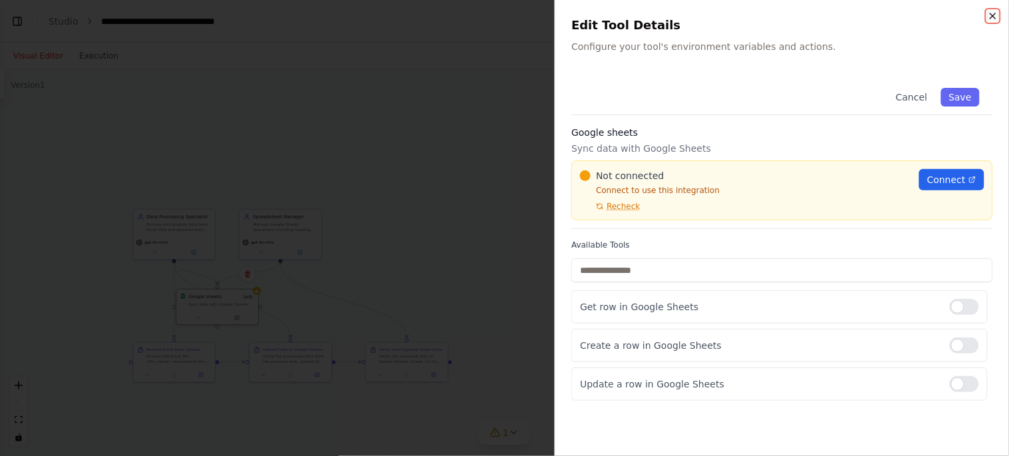
click at [988, 20] on icon "button" at bounding box center [993, 16] width 11 height 11
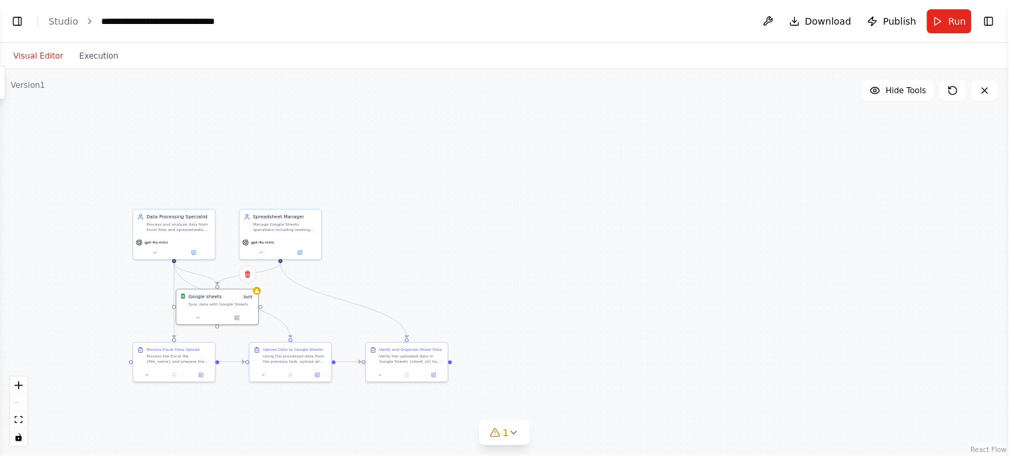
click at [54, 50] on button "Visual Editor" at bounding box center [38, 56] width 66 height 16
click at [11, 24] on button "Toggle Left Sidebar" at bounding box center [17, 21] width 19 height 19
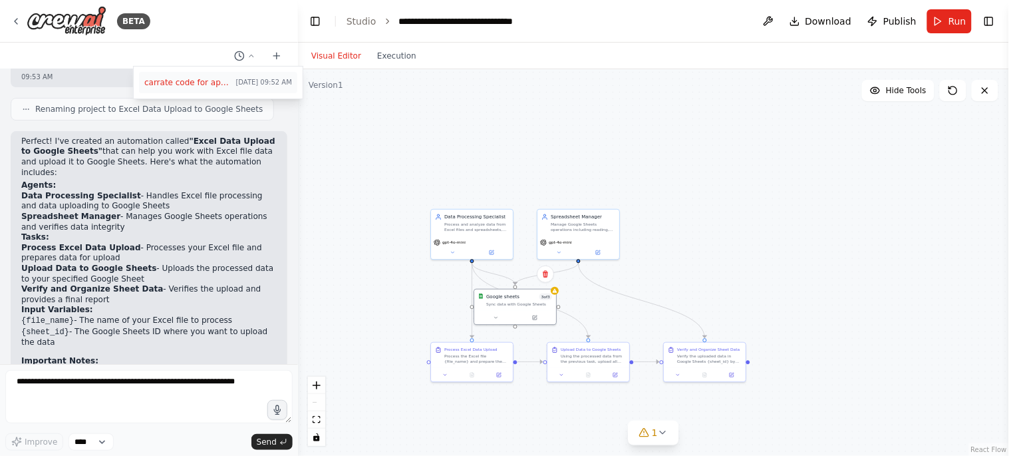
click at [221, 85] on span "carrate code for aplod file excl data in excl seet" at bounding box center [187, 82] width 86 height 11
click at [857, 21] on button "Download" at bounding box center [820, 21] width 73 height 24
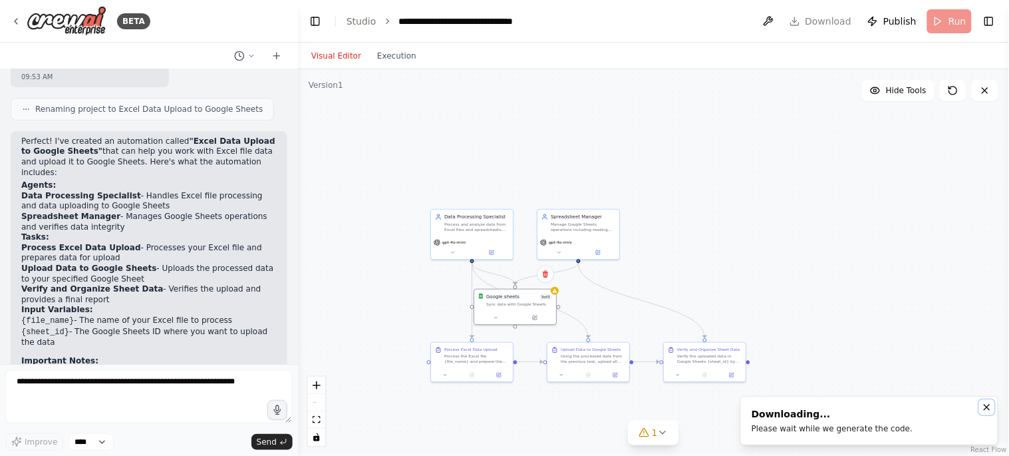
click at [988, 410] on icon "Notifications (F8)" at bounding box center [987, 407] width 11 height 11
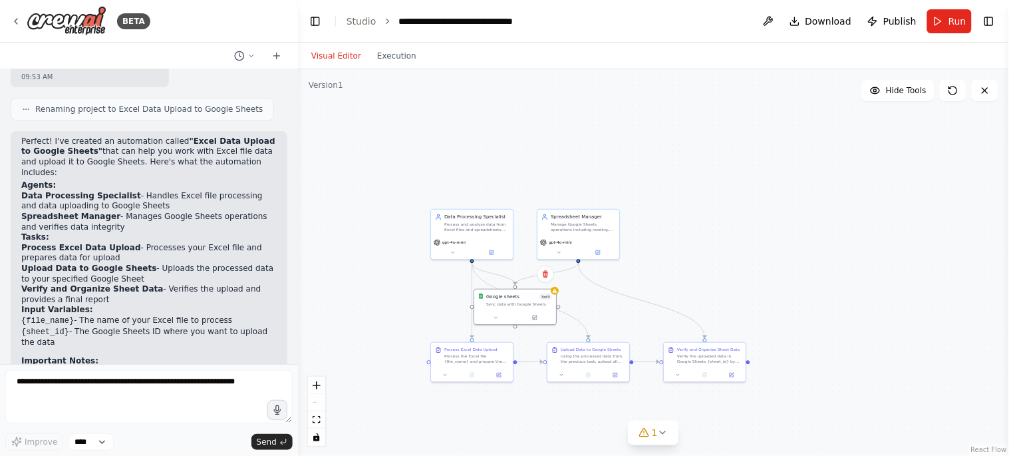
click at [173, 104] on div "Renaming project to Excel Data Upload to Google Sheets" at bounding box center [142, 109] width 263 height 23
click at [182, 104] on span "Renaming project to Excel Data Upload to Google Sheets" at bounding box center [148, 109] width 227 height 11
click at [29, 105] on icon at bounding box center [26, 109] width 8 height 8
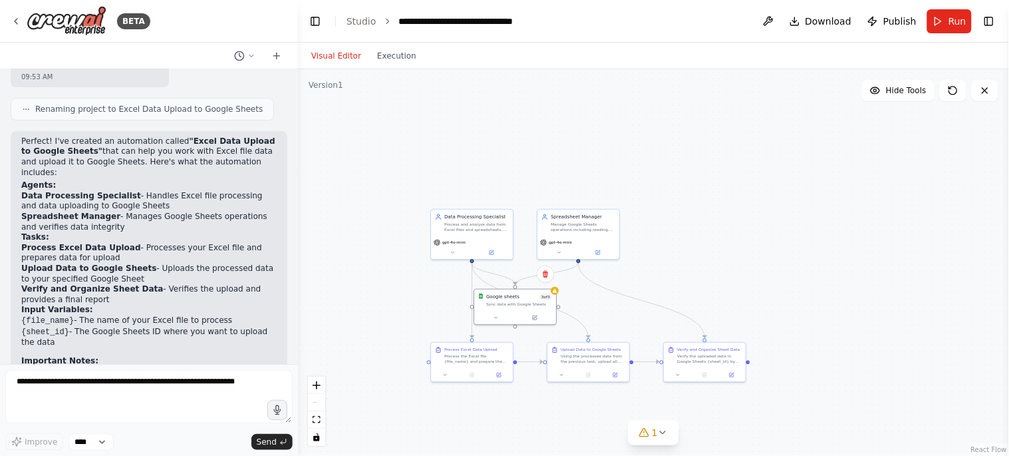
click at [293, 347] on div at bounding box center [295, 228] width 5 height 456
click at [555, 23] on icon "breadcrumb" at bounding box center [559, 21] width 11 height 11
click at [554, 19] on icon "breadcrumb" at bounding box center [559, 21] width 11 height 11
click at [554, 20] on icon "breadcrumb" at bounding box center [559, 21] width 11 height 11
drag, startPoint x: 553, startPoint y: 20, endPoint x: 517, endPoint y: 18, distance: 36.6
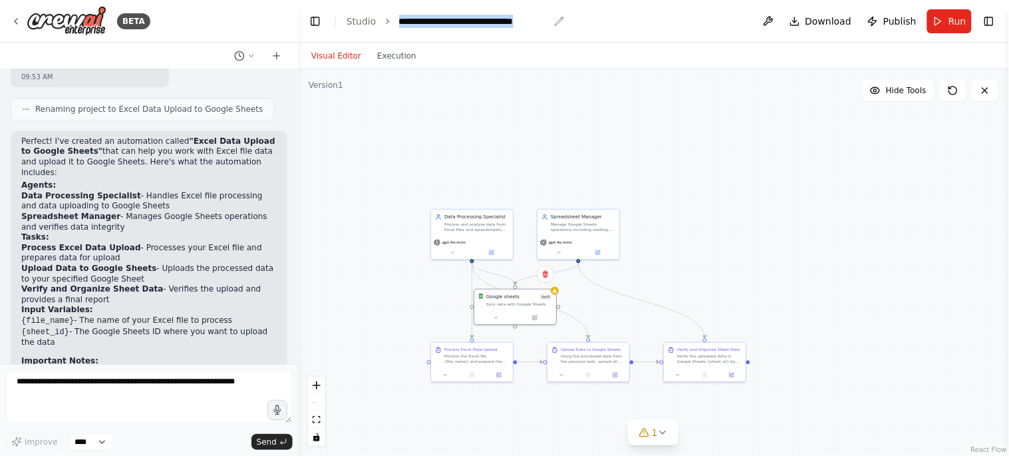
click at [554, 20] on icon "breadcrumb" at bounding box center [559, 21] width 11 height 11
click at [472, 18] on div "**********" at bounding box center [474, 21] width 150 height 13
click at [475, 19] on div "**********" at bounding box center [475, 21] width 152 height 13
click at [553, 23] on header "**********" at bounding box center [653, 21] width 711 height 43
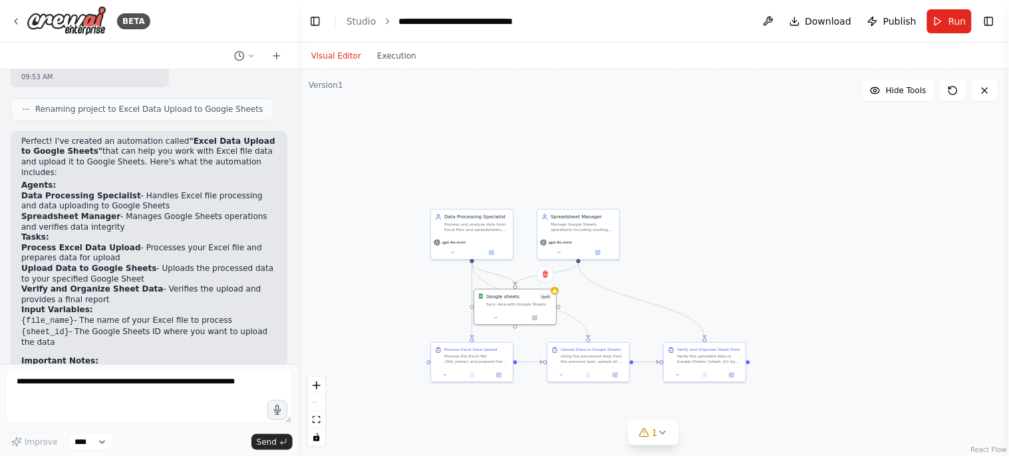
click at [553, 23] on header "**********" at bounding box center [653, 21] width 711 height 43
click at [539, 18] on div "**********" at bounding box center [474, 21] width 150 height 13
click at [539, 18] on div "**********" at bounding box center [475, 21] width 152 height 13
click at [773, 21] on button at bounding box center [768, 21] width 21 height 24
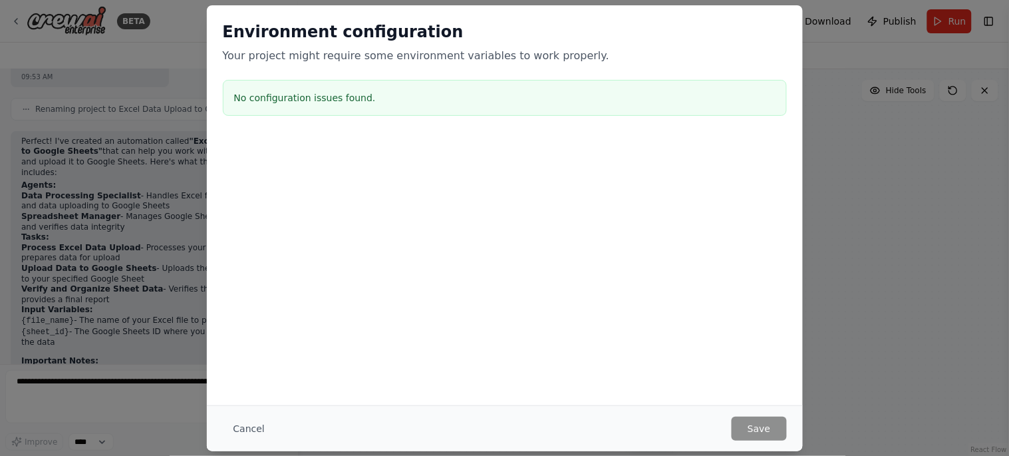
click at [772, 17] on div "Environment configuration Your project might require some environment variables…" at bounding box center [505, 71] width 596 height 132
click at [239, 431] on button "Cancel" at bounding box center [249, 428] width 53 height 24
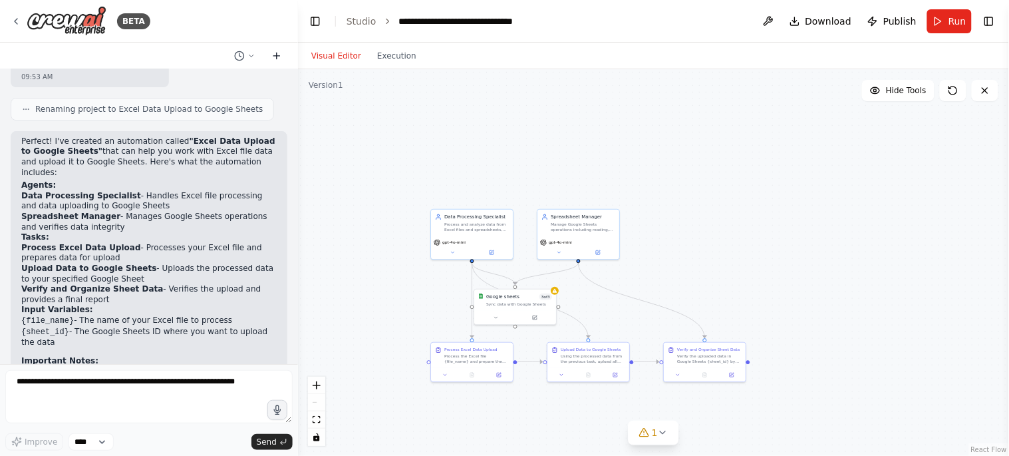
click at [270, 54] on button at bounding box center [276, 56] width 21 height 16
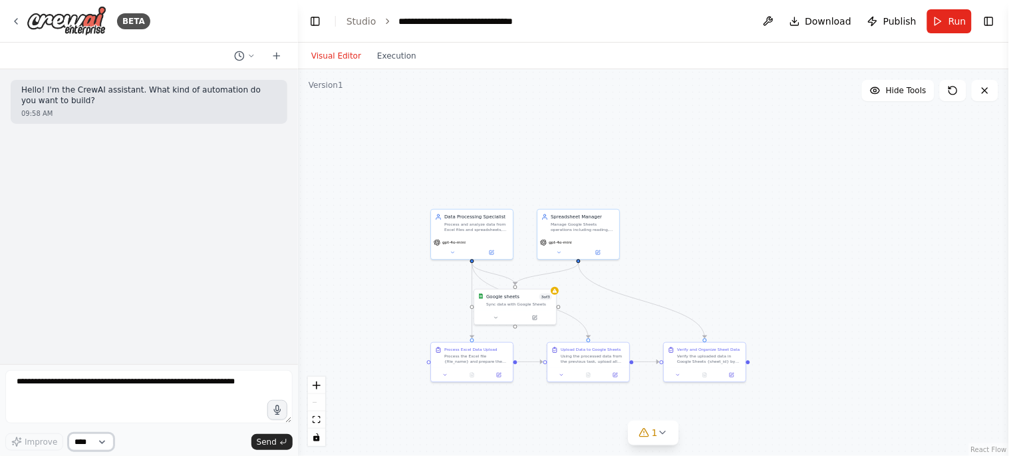
click at [97, 444] on select "****" at bounding box center [91, 441] width 45 height 17
click at [773, 21] on button at bounding box center [768, 21] width 21 height 24
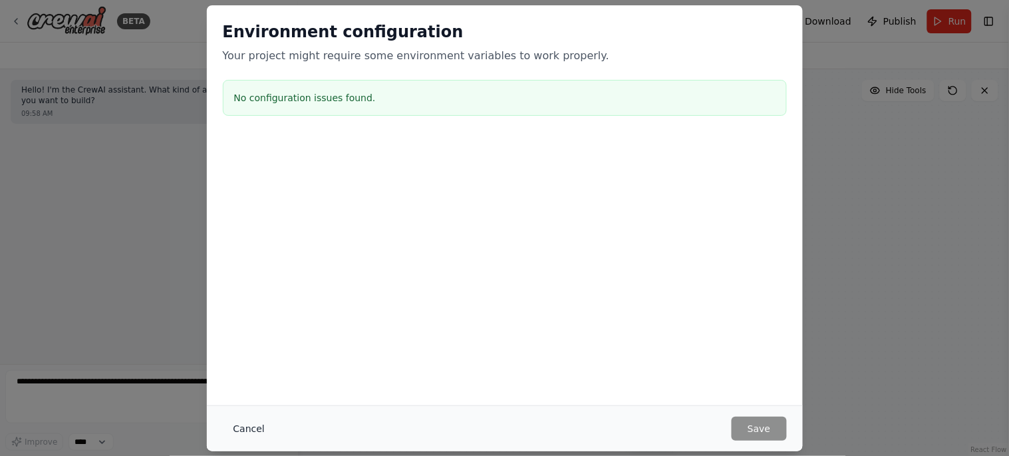
click at [241, 433] on button "Cancel" at bounding box center [249, 428] width 53 height 24
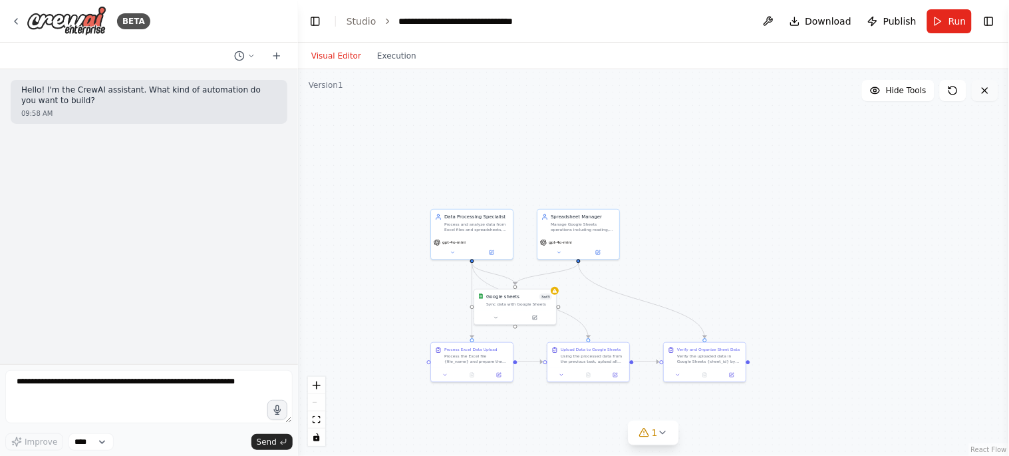
click at [998, 88] on button at bounding box center [985, 90] width 27 height 21
click at [992, 88] on button at bounding box center [985, 90] width 27 height 21
click at [989, 102] on div ".deletable-edge-delete-btn { width: 20px; height: 20px; border: 0px solid #ffff…" at bounding box center [653, 262] width 711 height 386
drag, startPoint x: 989, startPoint y: 102, endPoint x: 984, endPoint y: 94, distance: 9.2
click at [988, 97] on div "Version 1 Hide Tools .deletable-edge-delete-btn { width: 20px; height: 20px; bo…" at bounding box center [653, 262] width 711 height 386
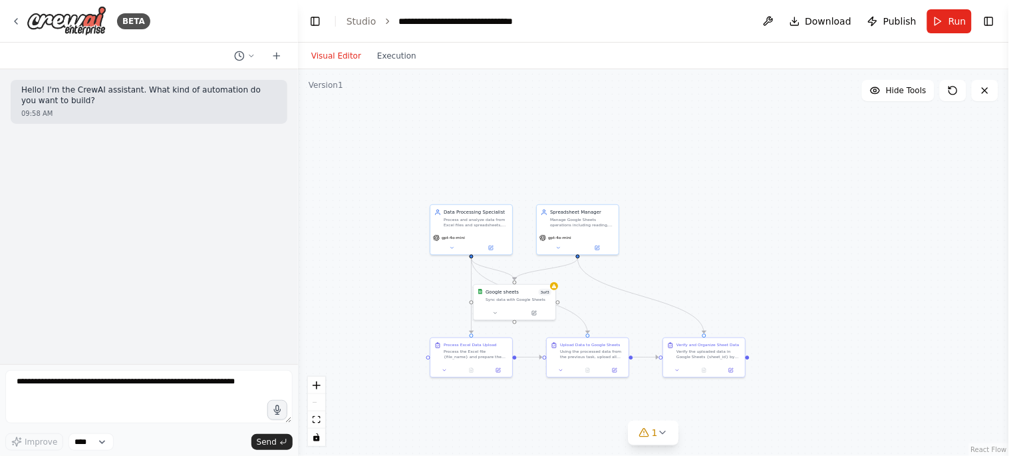
click at [775, 16] on button at bounding box center [768, 21] width 21 height 24
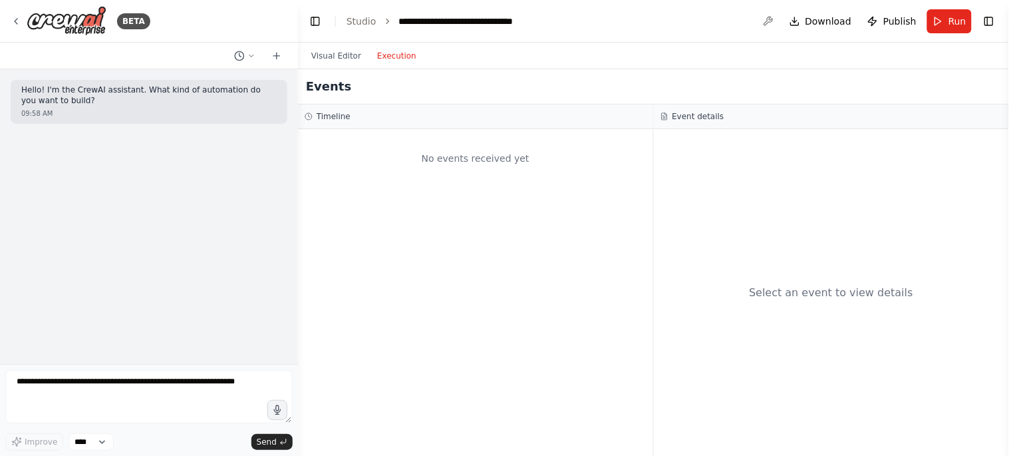
click at [391, 60] on button "Execution" at bounding box center [396, 56] width 55 height 16
click at [251, 61] on button at bounding box center [245, 56] width 32 height 16
click at [215, 104] on span "carrate code for aplod file excl data in excl seet" at bounding box center [187, 103] width 86 height 11
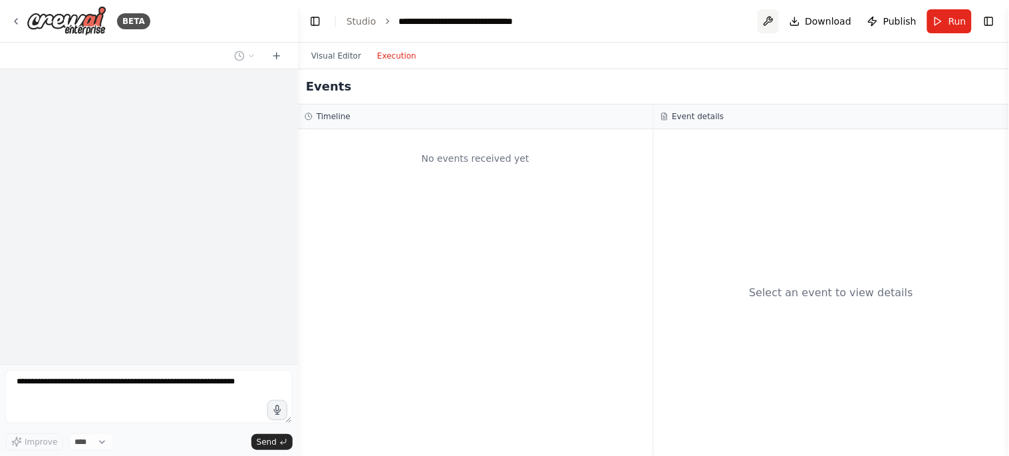
scroll to position [1310, 0]
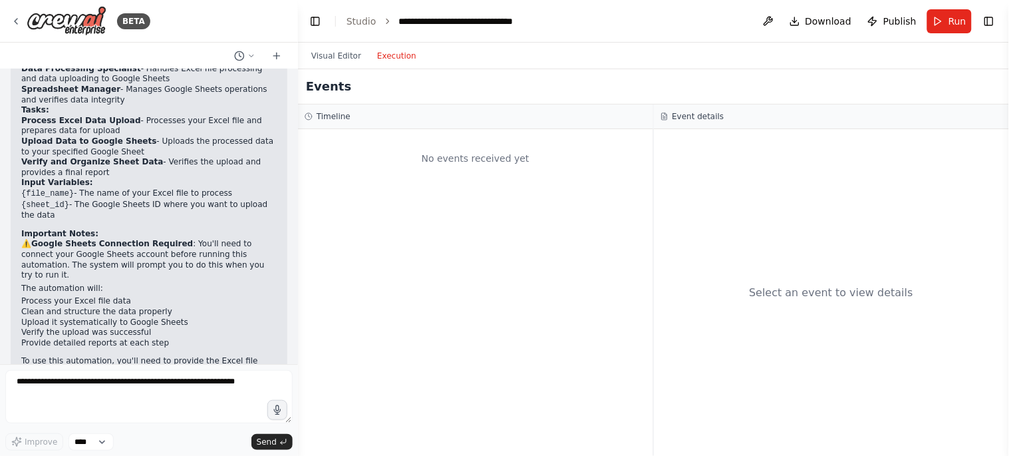
click at [774, 17] on button at bounding box center [768, 21] width 21 height 24
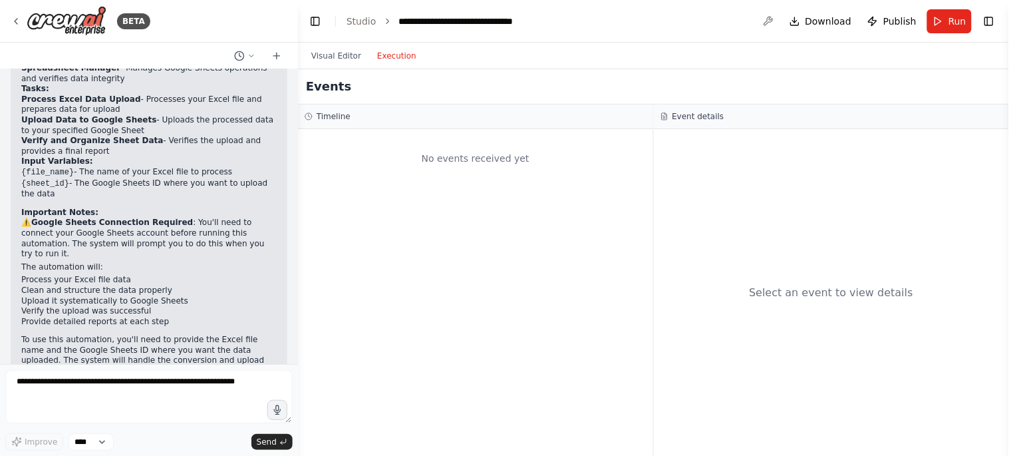
scroll to position [1052, 0]
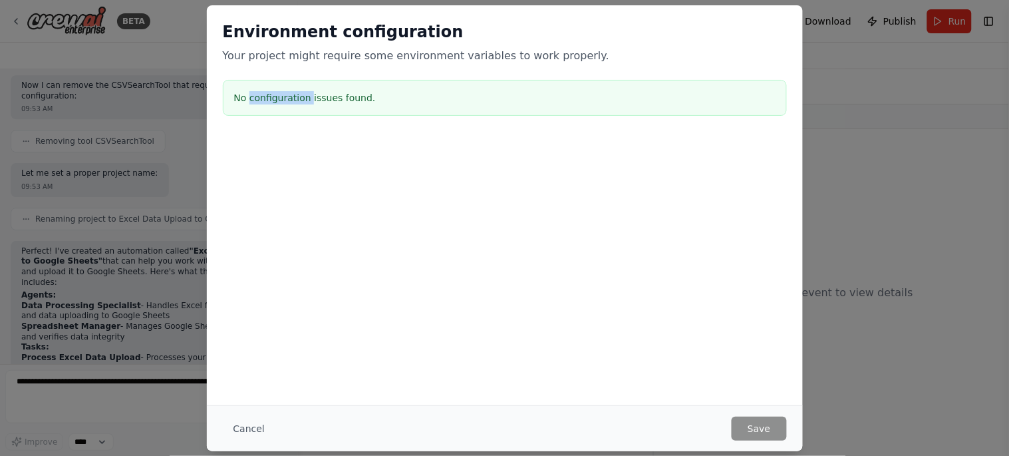
click at [291, 91] on h3 "No configuration issues found." at bounding box center [504, 97] width 541 height 13
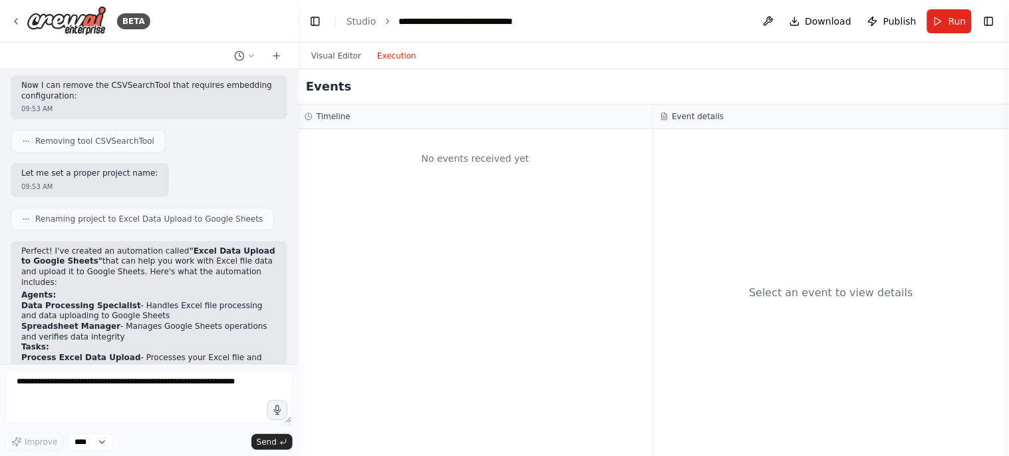
click at [293, 91] on div at bounding box center [295, 228] width 5 height 456
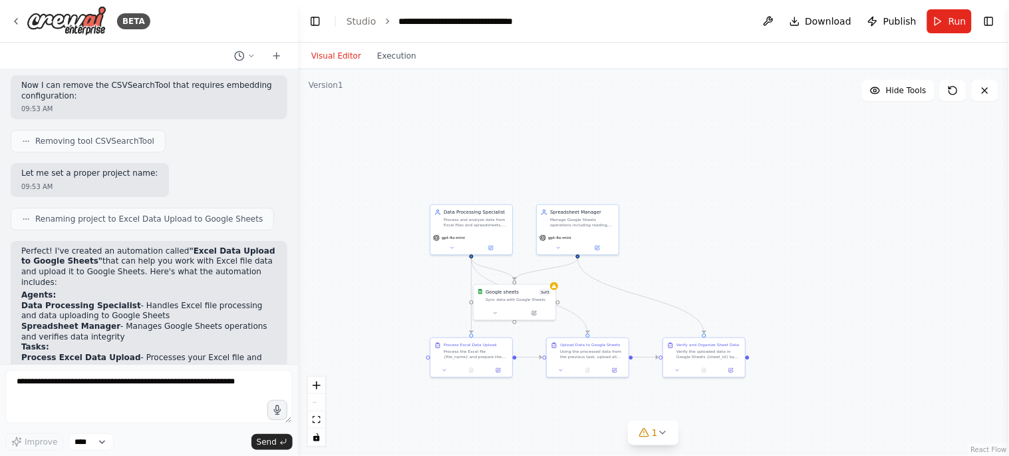
click at [327, 61] on button "Visual Editor" at bounding box center [336, 56] width 66 height 16
click at [659, 434] on icon at bounding box center [663, 432] width 11 height 11
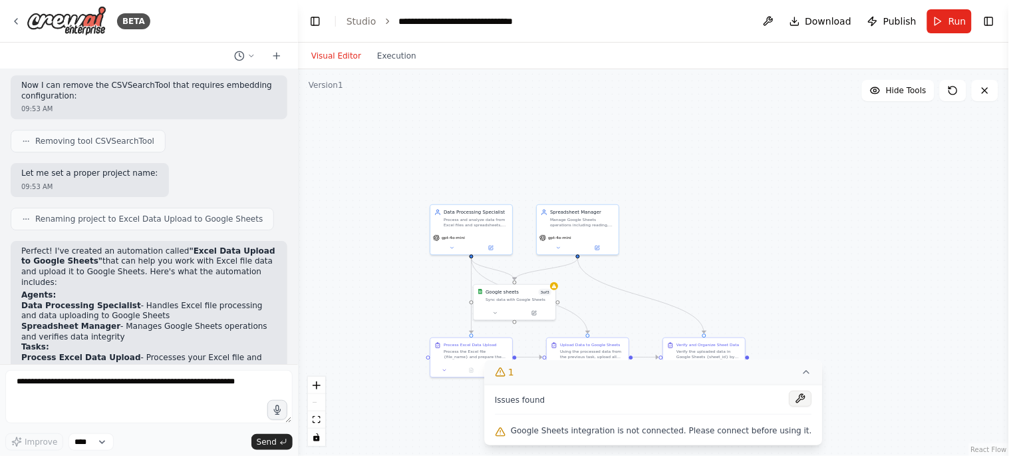
click at [789, 397] on button at bounding box center [800, 398] width 23 height 16
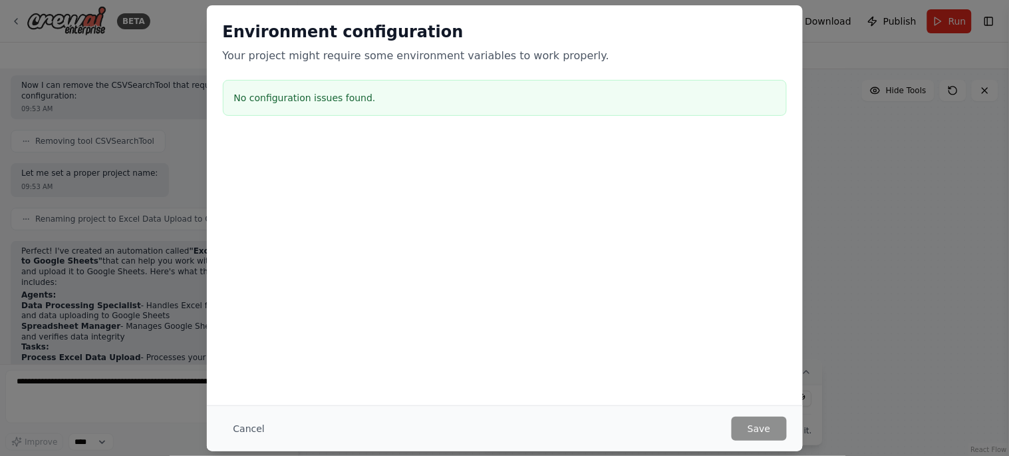
click at [257, 422] on button "Cancel" at bounding box center [249, 428] width 53 height 24
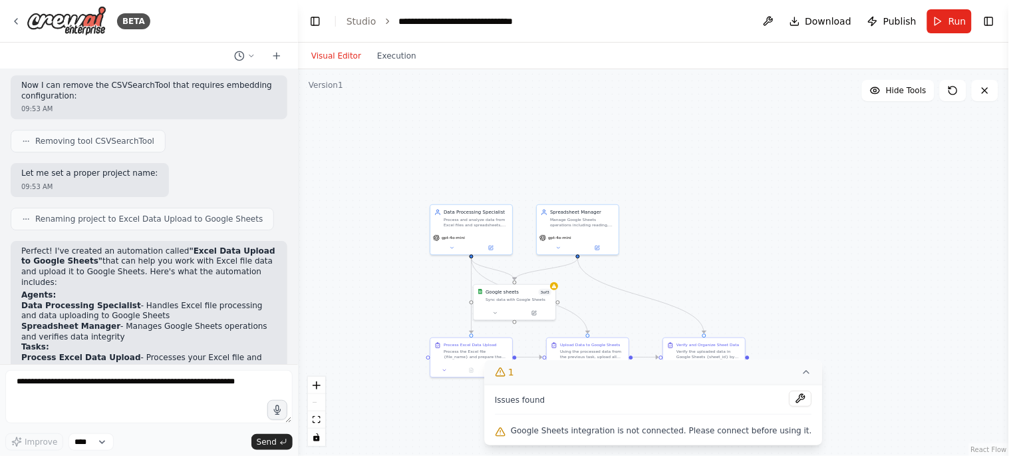
scroll to position [682, 0]
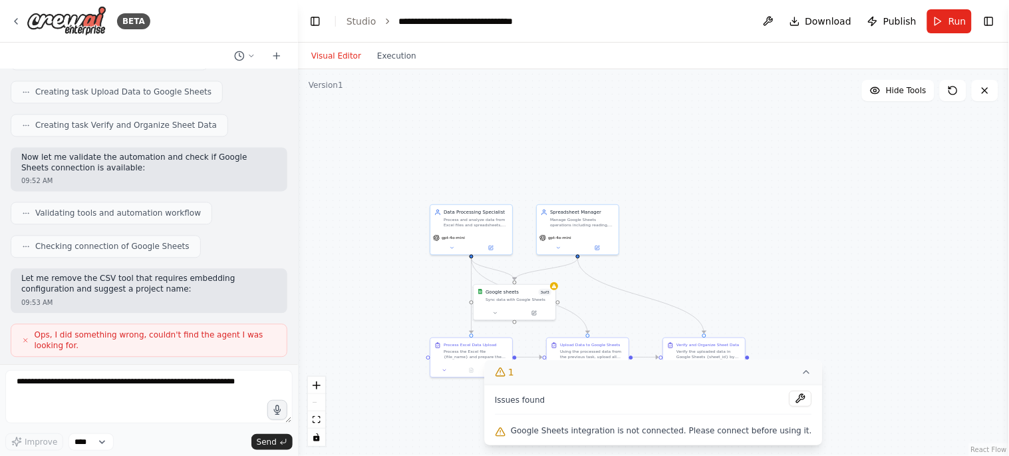
click at [300, 90] on div ".deletable-edge-delete-btn { width: 20px; height: 20px; border: 0px solid #ffff…" at bounding box center [653, 262] width 711 height 386
click at [295, 90] on div at bounding box center [295, 228] width 5 height 456
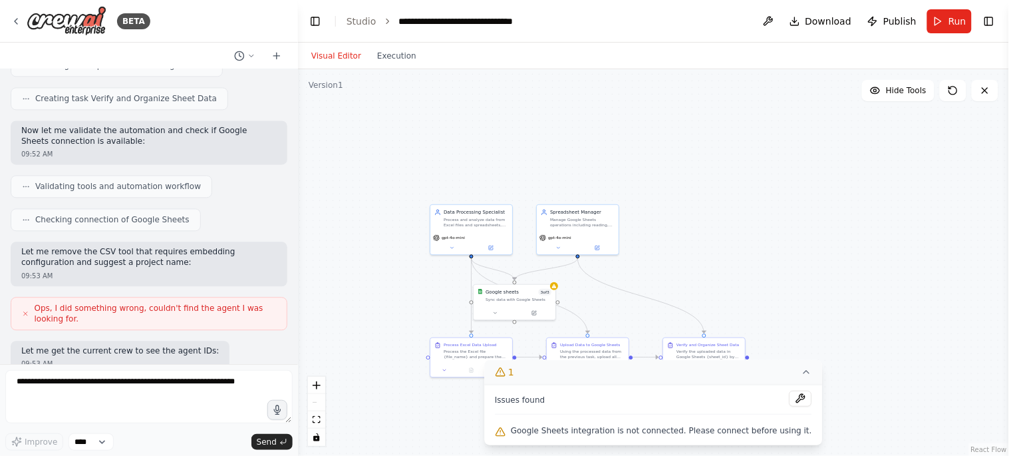
scroll to position [718, 0]
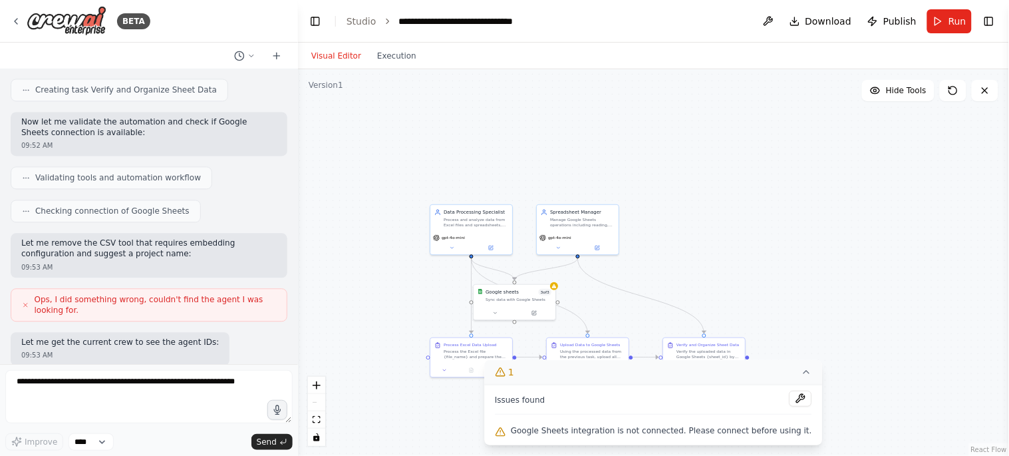
click at [31, 241] on p "Let me remove the CSV tool that requires embedding configuration and suggest a …" at bounding box center [148, 248] width 255 height 21
click at [31, 242] on p "Let me remove the CSV tool that requires embedding configuration and suggest a …" at bounding box center [148, 248] width 255 height 21
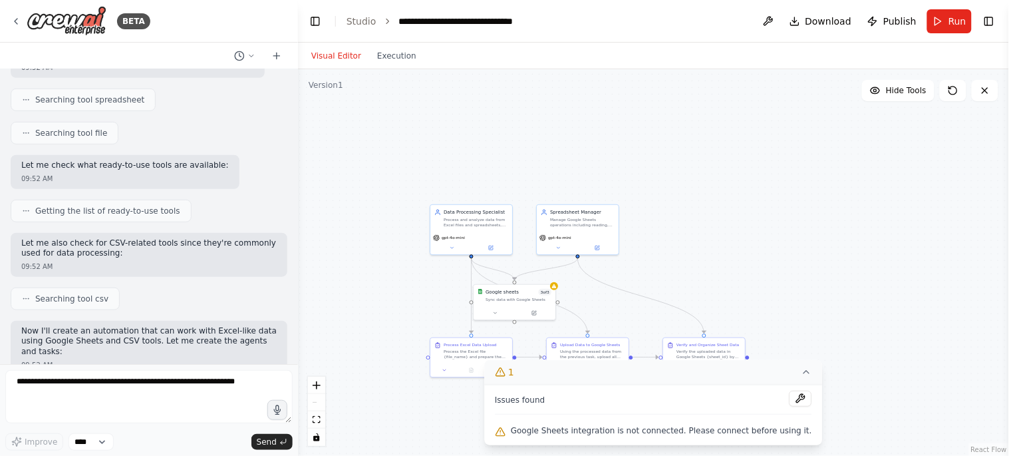
scroll to position [0, 0]
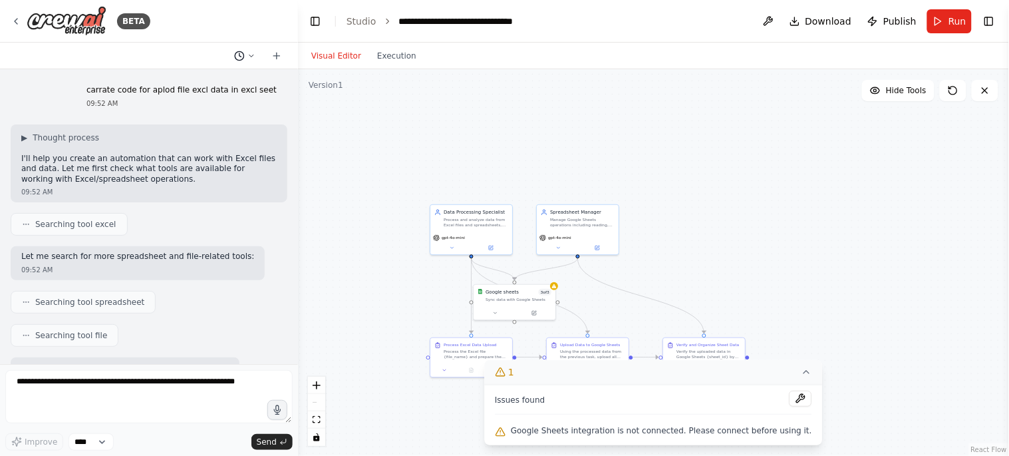
click at [255, 52] on icon at bounding box center [251, 56] width 8 height 8
click at [248, 106] on span "Today 09:52 AM" at bounding box center [264, 103] width 56 height 11
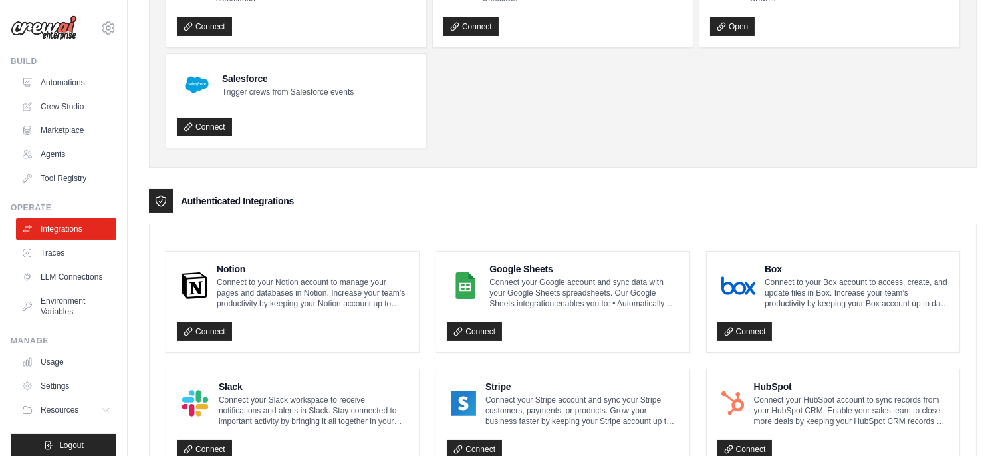
scroll to position [221, 0]
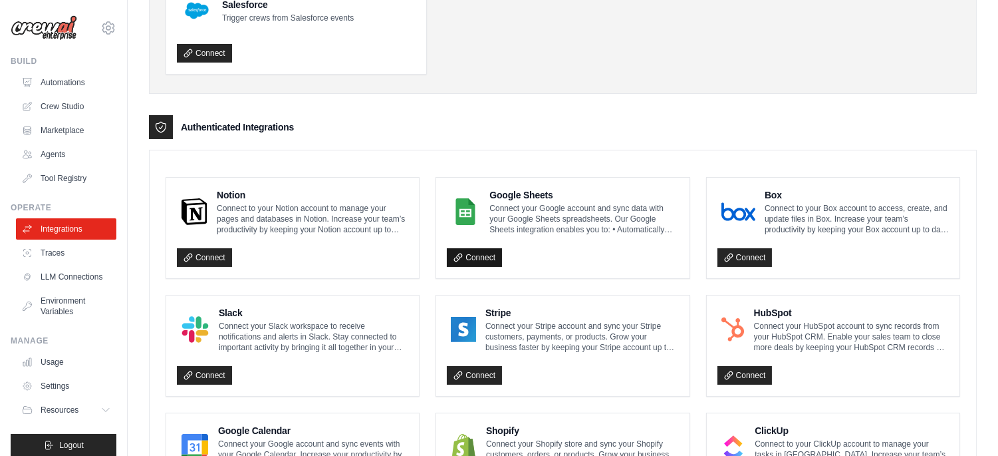
click at [455, 253] on icon at bounding box center [458, 257] width 9 height 9
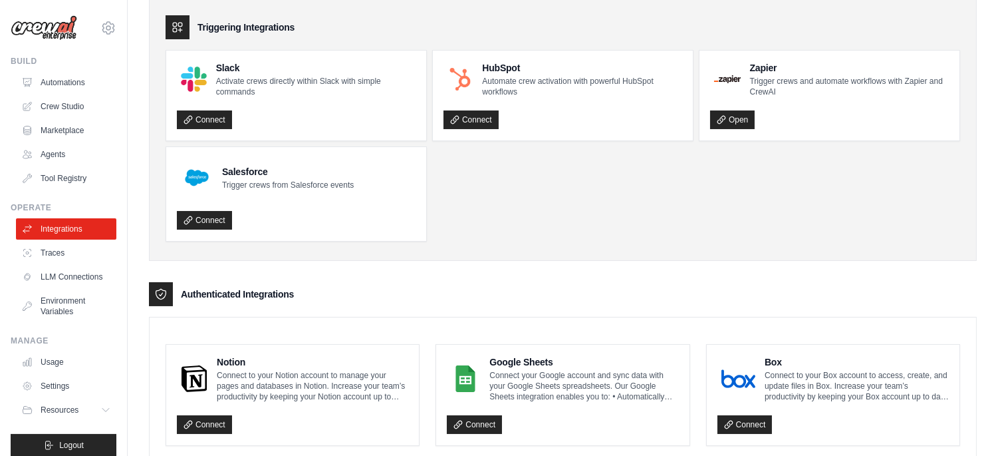
scroll to position [74, 0]
